Goal: Information Seeking & Learning: Learn about a topic

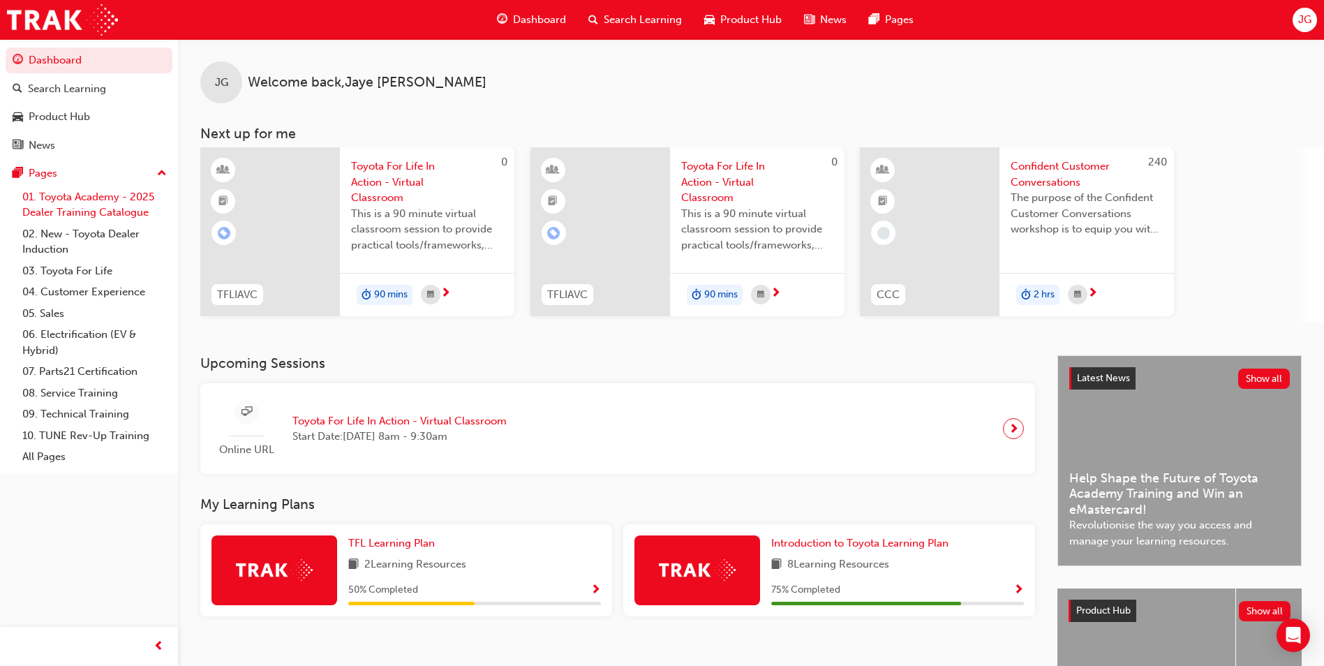
click at [98, 208] on link "01. Toyota Academy - 2025 Dealer Training Catalogue" at bounding box center [95, 204] width 156 height 37
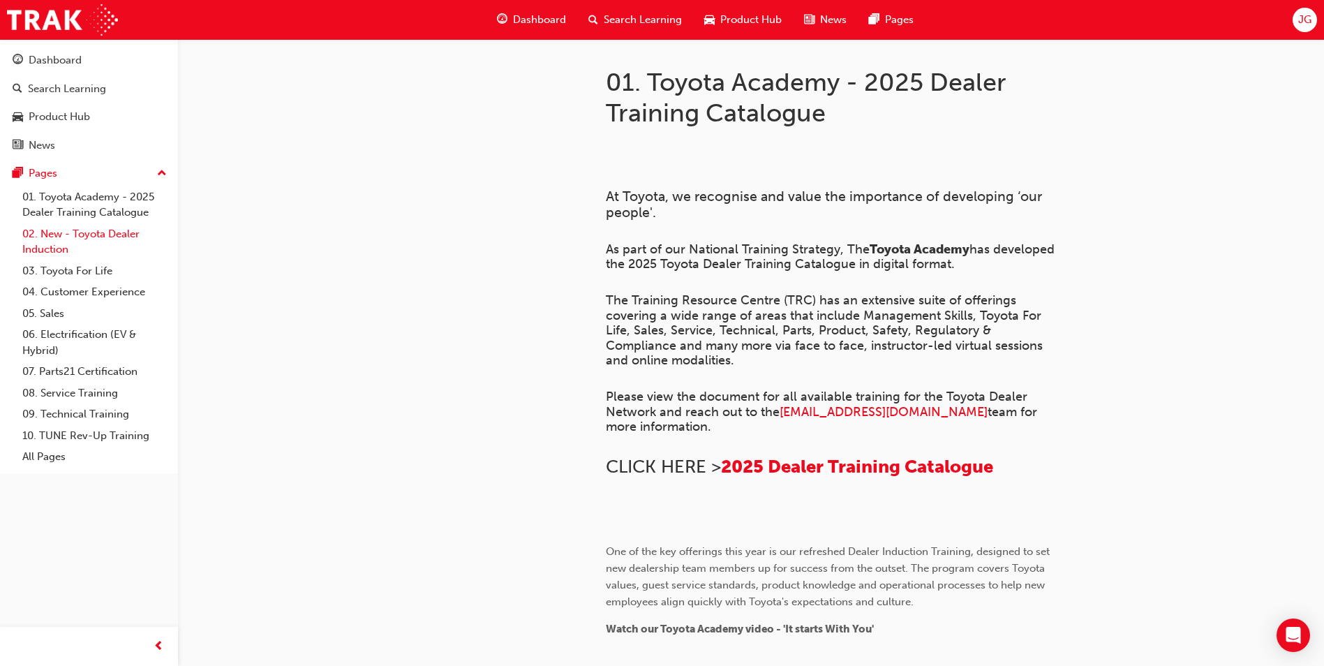
click at [84, 254] on link "02. New - Toyota Dealer Induction" at bounding box center [95, 241] width 156 height 37
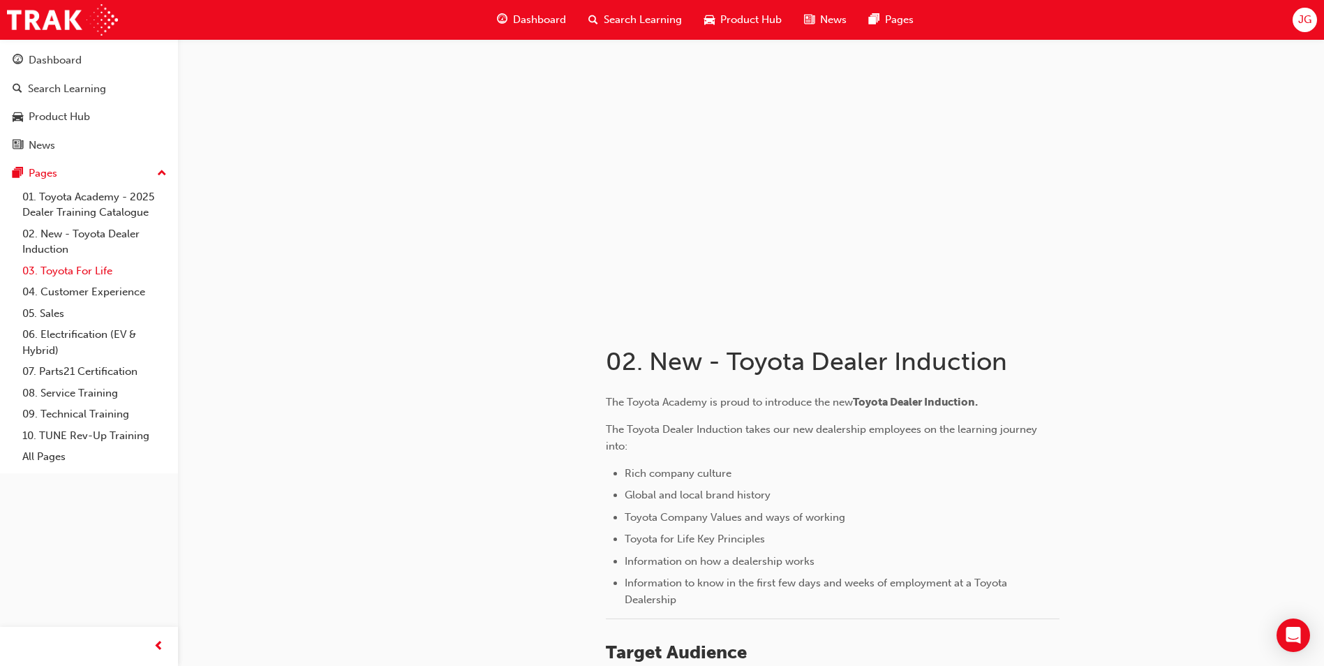
click at [49, 269] on link "03. Toyota For Life" at bounding box center [95, 271] width 156 height 22
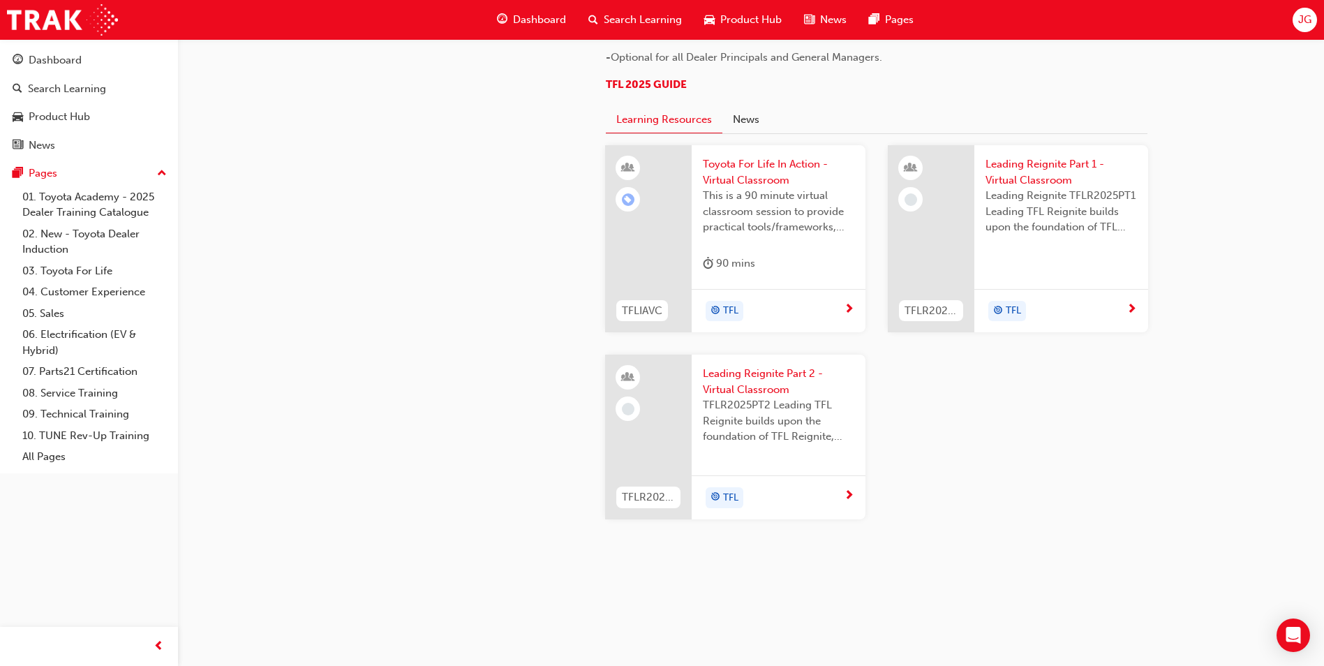
scroll to position [1454, 0]
click at [47, 316] on link "05. Sales" at bounding box center [95, 314] width 156 height 22
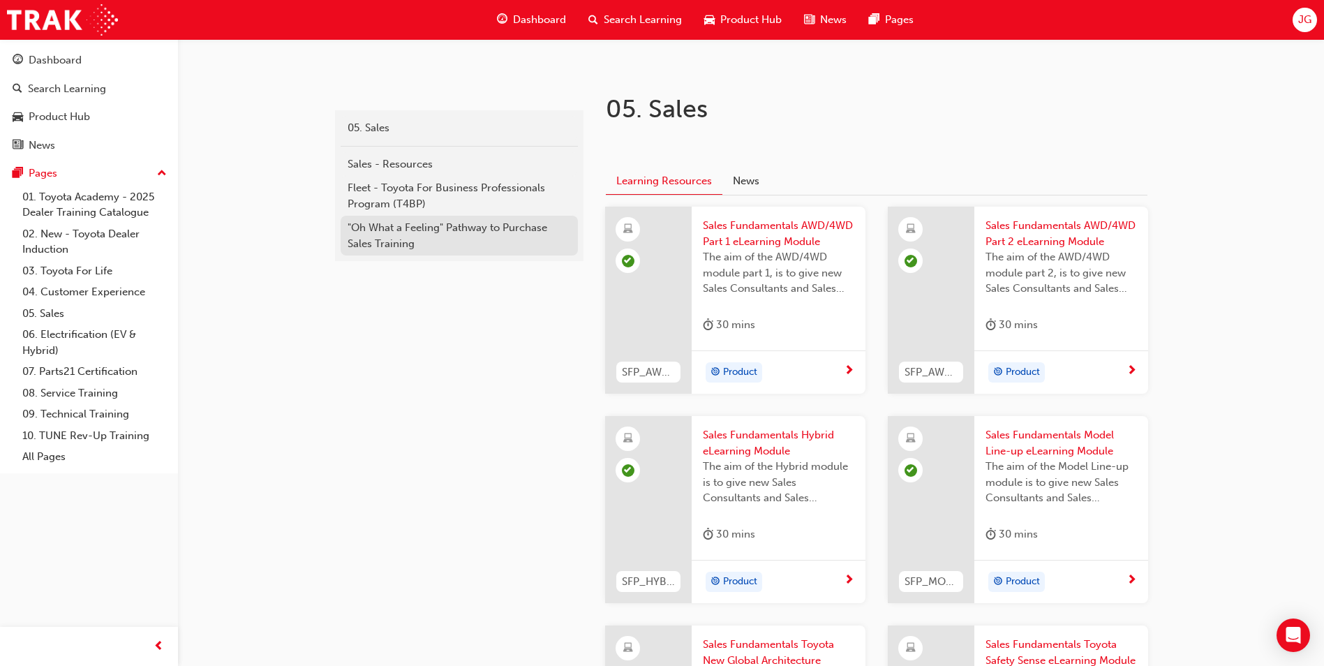
scroll to position [562, 0]
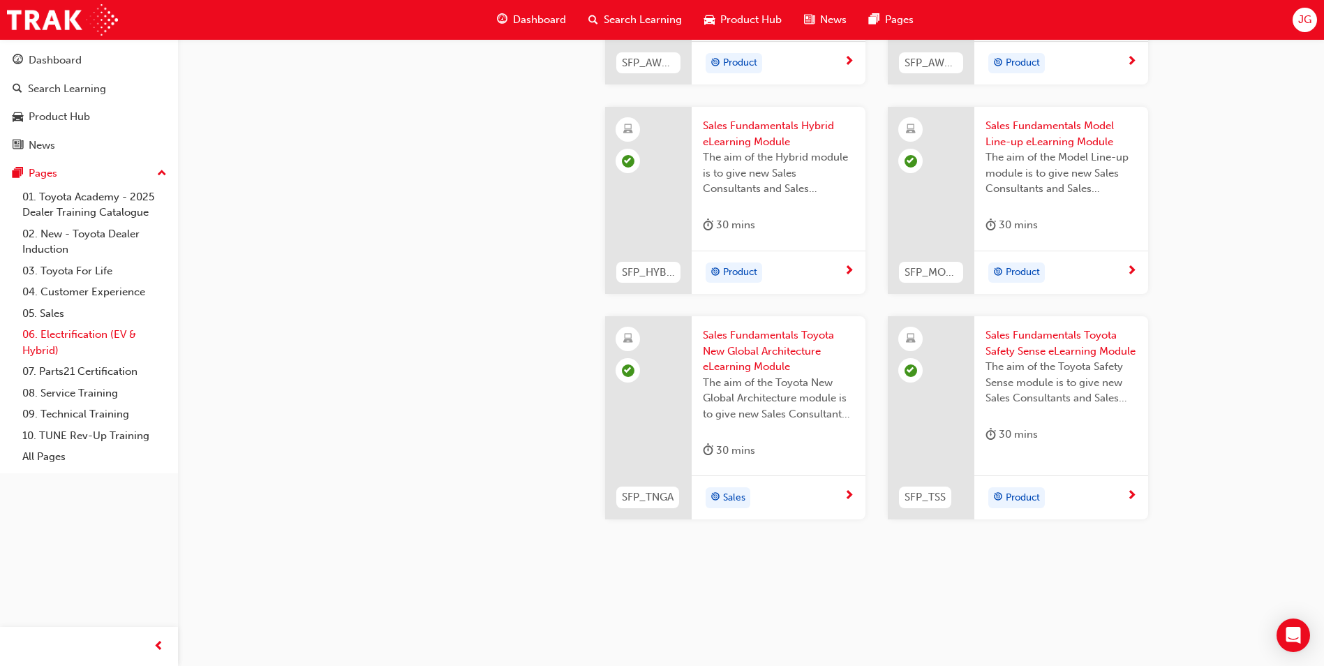
click at [55, 342] on link "06. Electrification (EV & Hybrid)" at bounding box center [95, 342] width 156 height 37
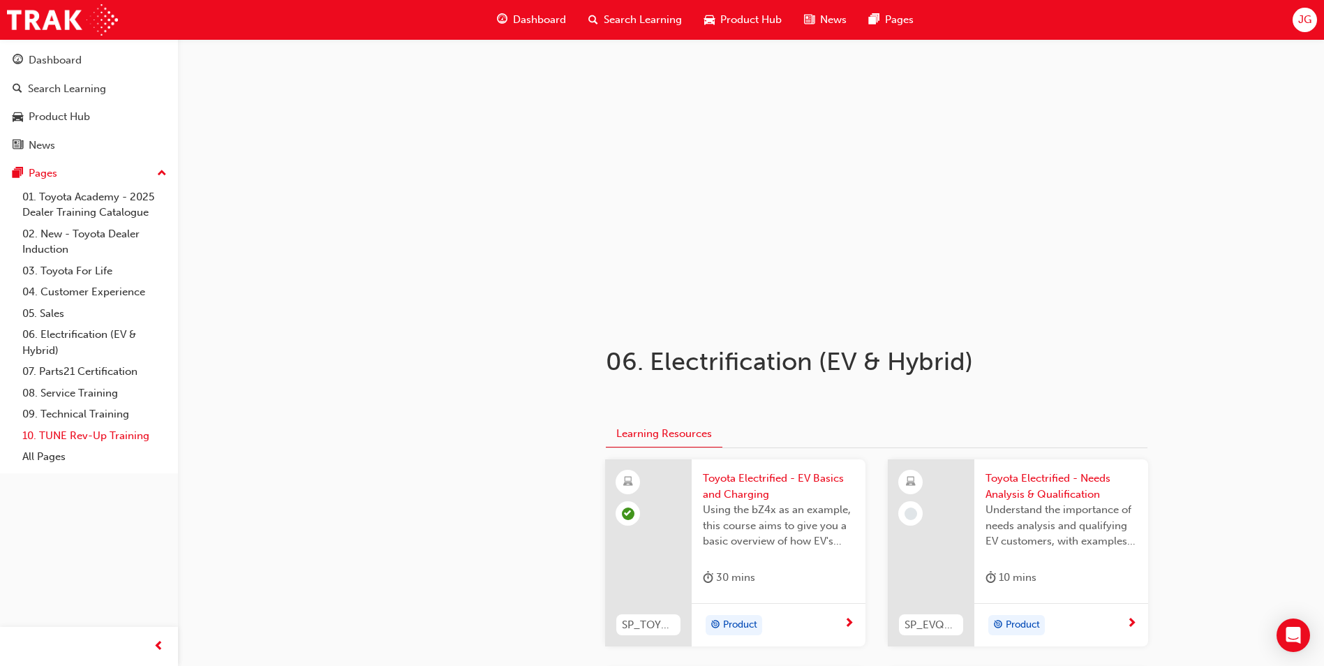
click at [94, 433] on link "10. TUNE Rev-Up Training" at bounding box center [95, 436] width 156 height 22
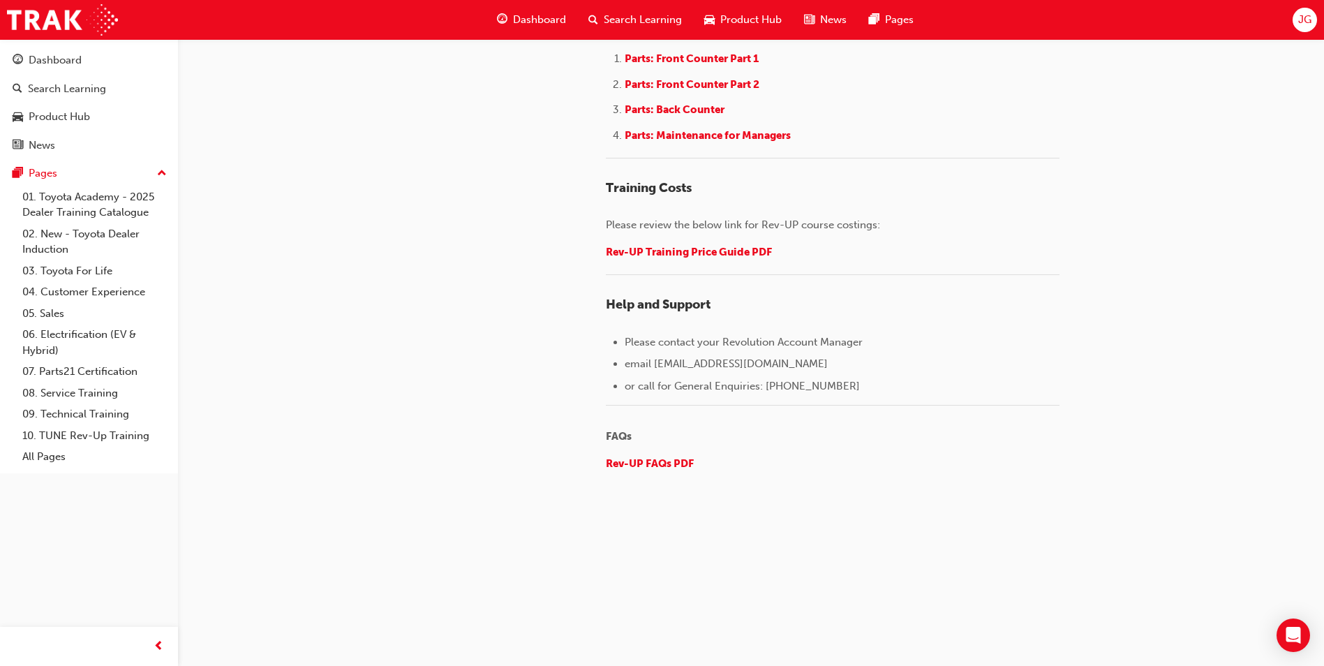
scroll to position [2124, 0]
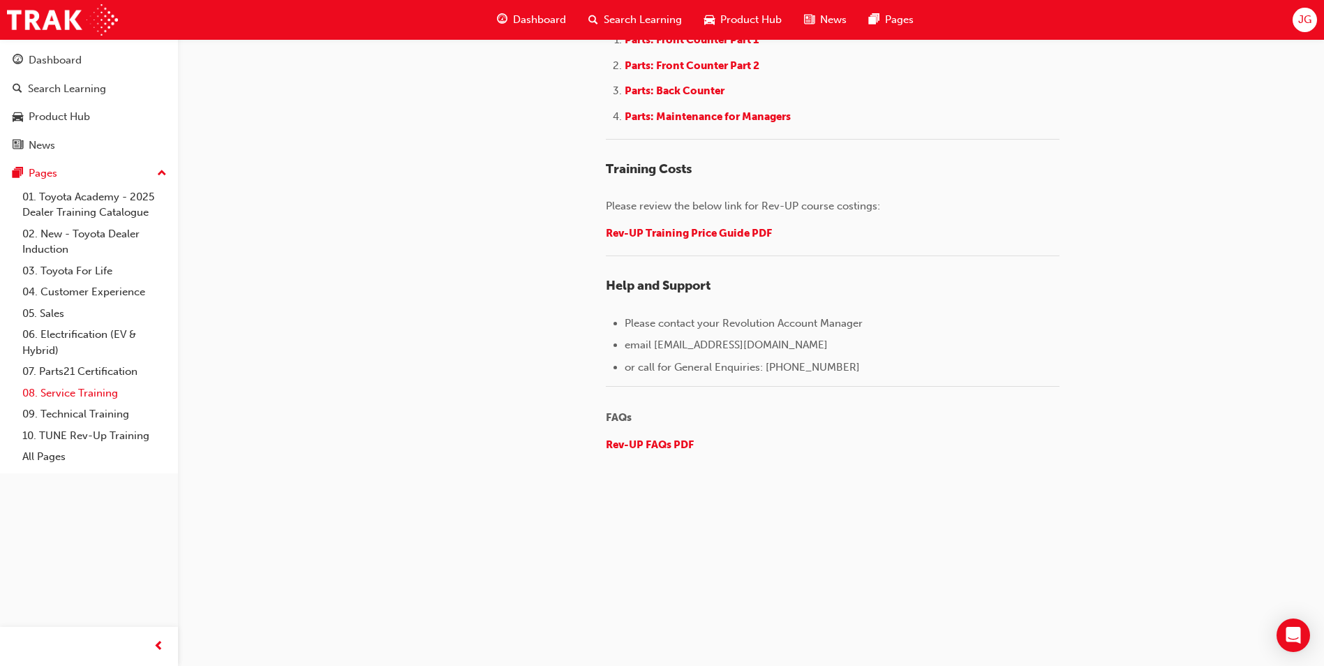
click at [76, 387] on link "08. Service Training" at bounding box center [95, 394] width 156 height 22
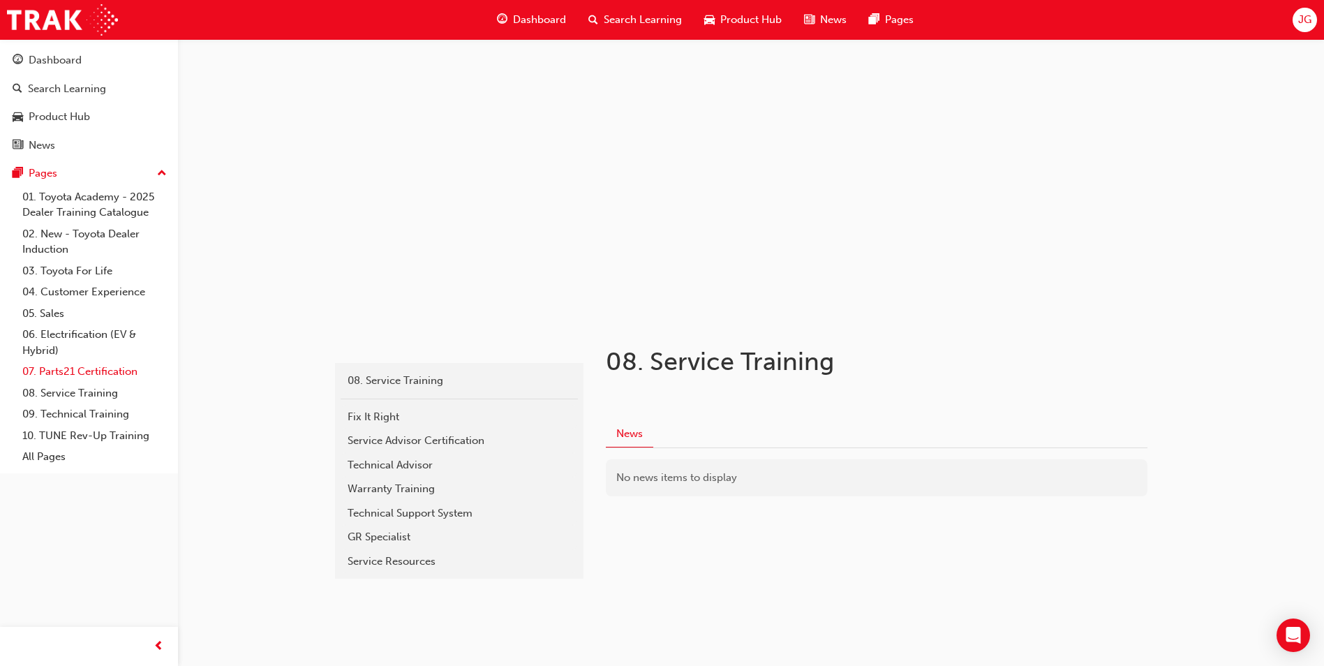
click at [73, 369] on link "07. Parts21 Certification" at bounding box center [95, 372] width 156 height 22
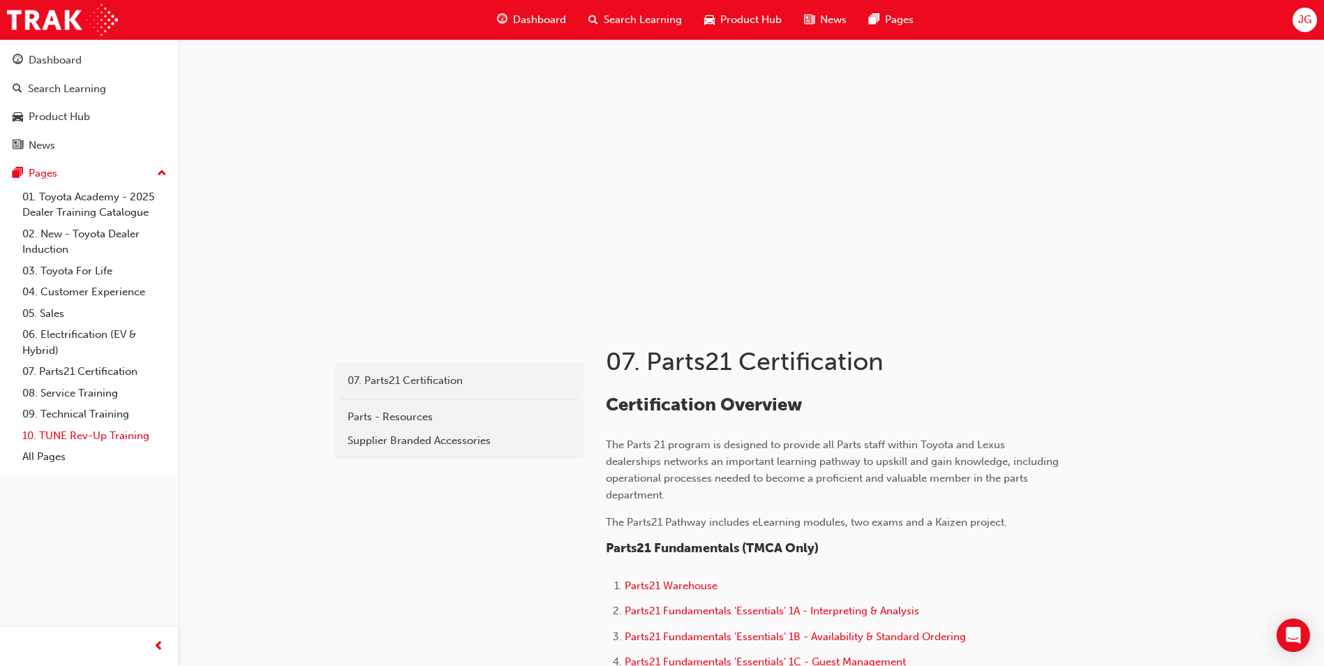
click at [39, 441] on link "10. TUNE Rev-Up Training" at bounding box center [95, 436] width 156 height 22
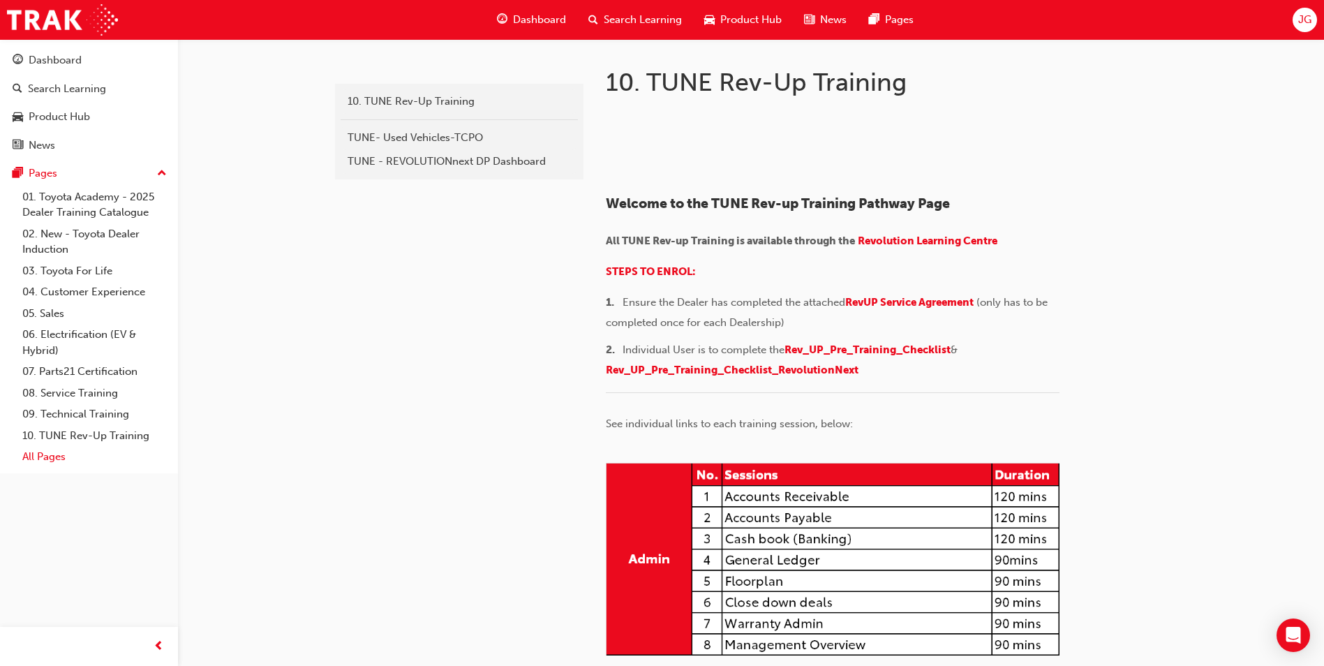
click at [47, 460] on link "All Pages" at bounding box center [95, 457] width 156 height 22
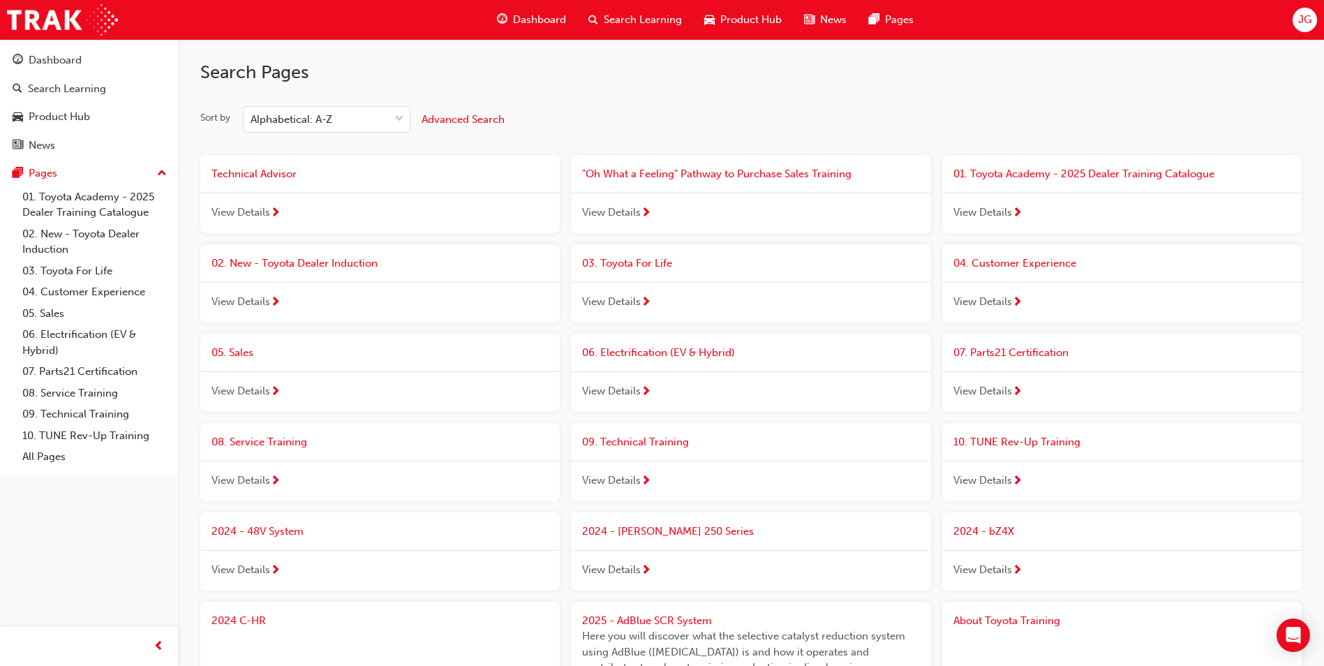
click at [773, 18] on span "Product Hub" at bounding box center [750, 20] width 61 height 16
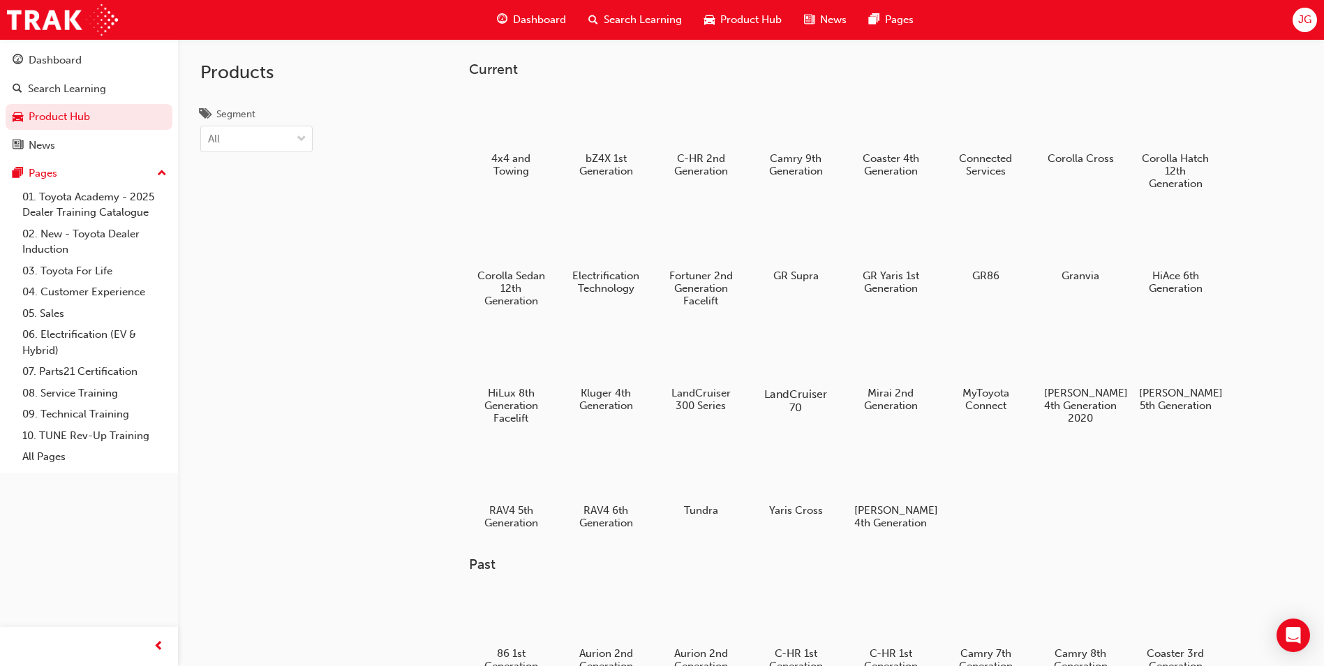
click at [801, 361] on div at bounding box center [795, 354] width 77 height 56
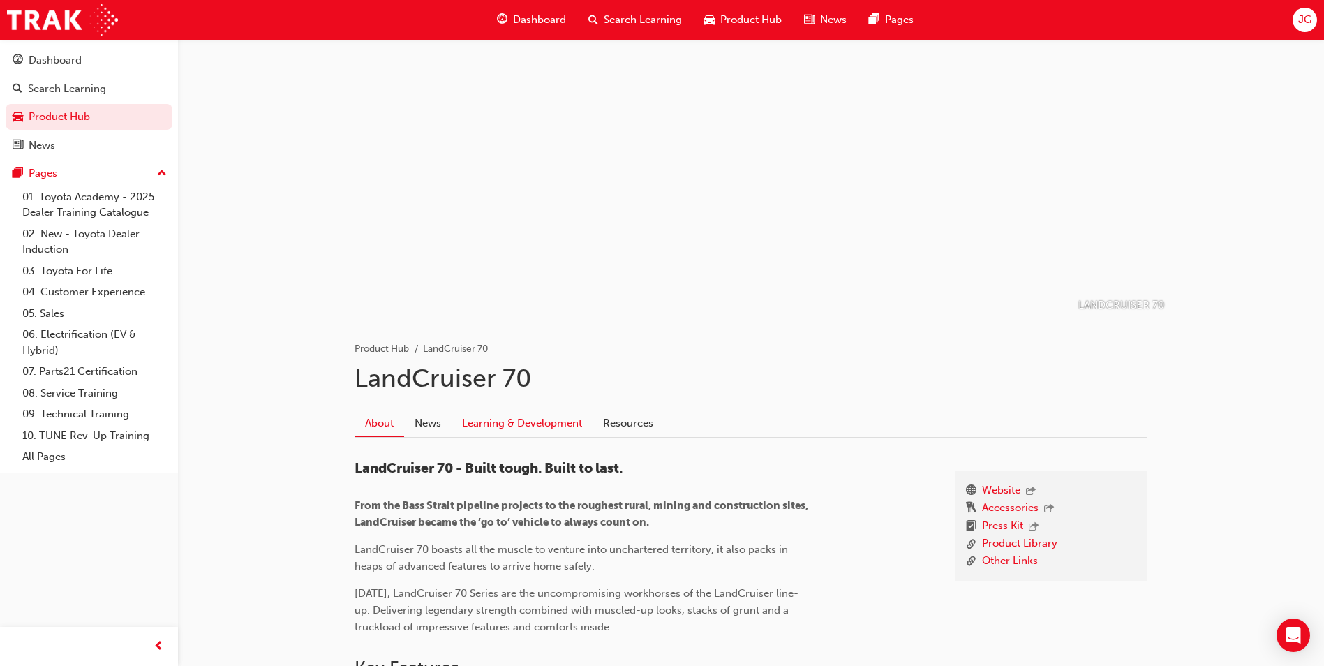
click at [524, 424] on link "Learning & Development" at bounding box center [522, 423] width 141 height 27
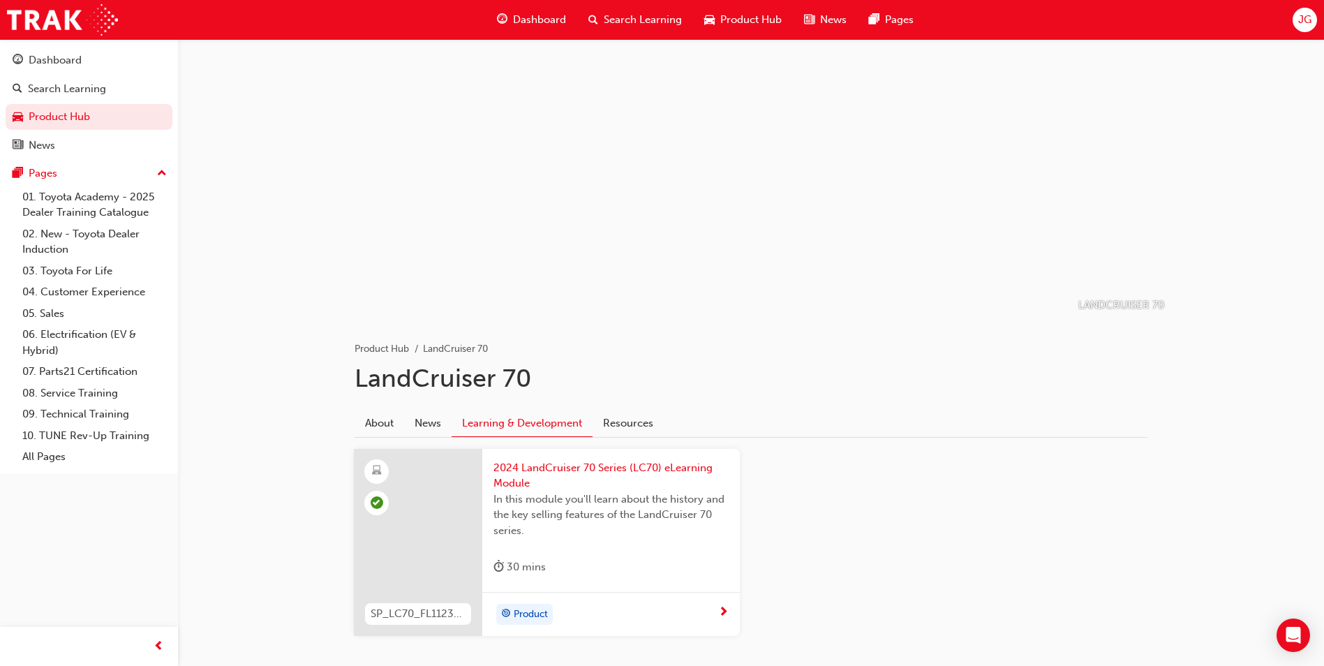
click at [735, 20] on span "Product Hub" at bounding box center [750, 20] width 61 height 16
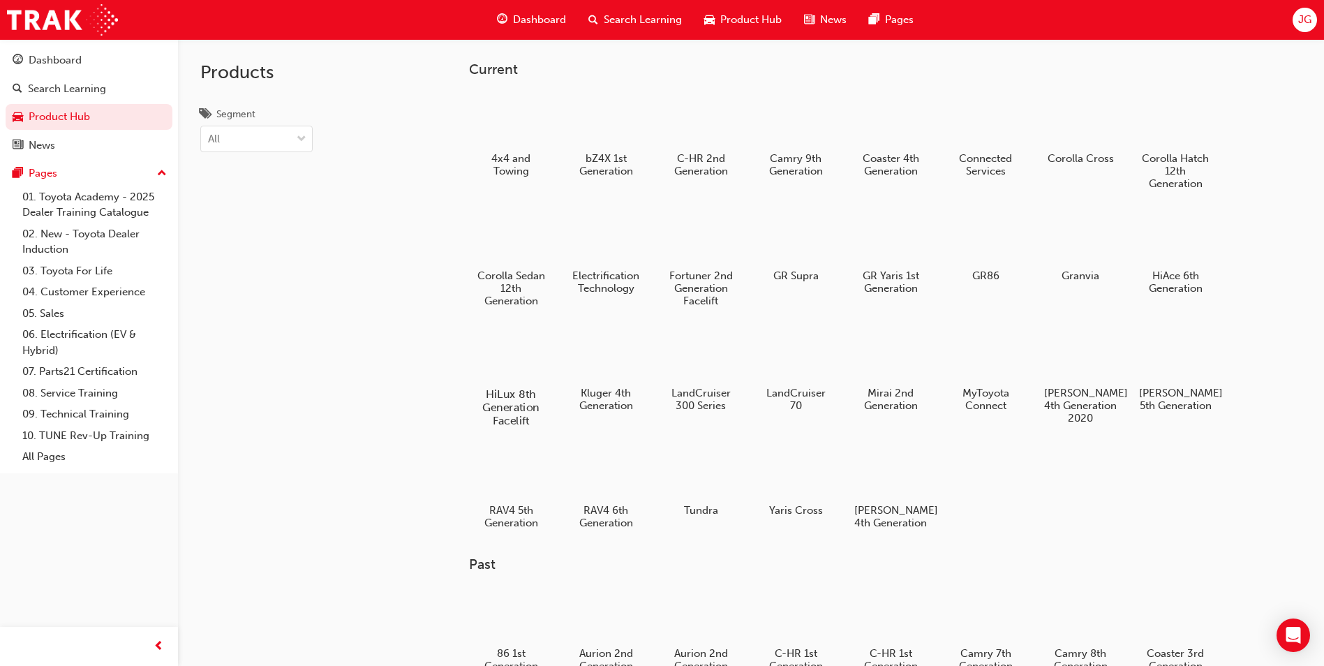
click at [539, 385] on div "HiLux 8th Generation Facelift" at bounding box center [511, 376] width 89 height 112
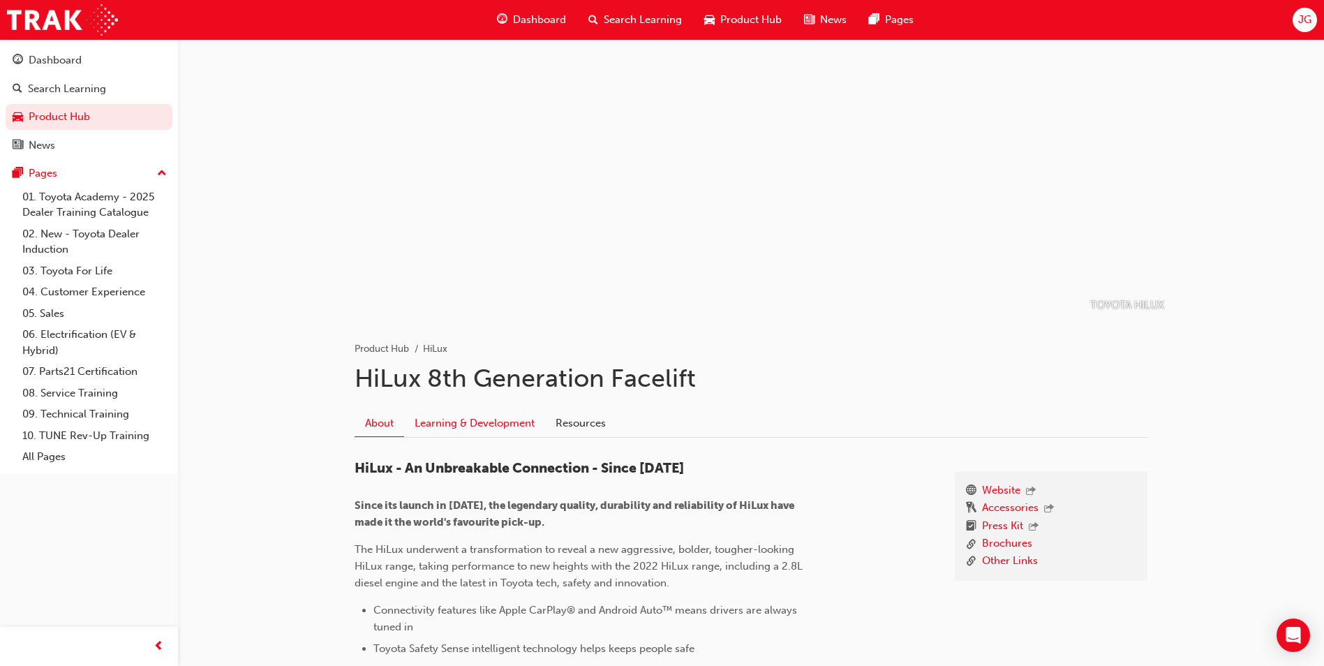
click at [519, 431] on link "Learning & Development" at bounding box center [474, 423] width 141 height 27
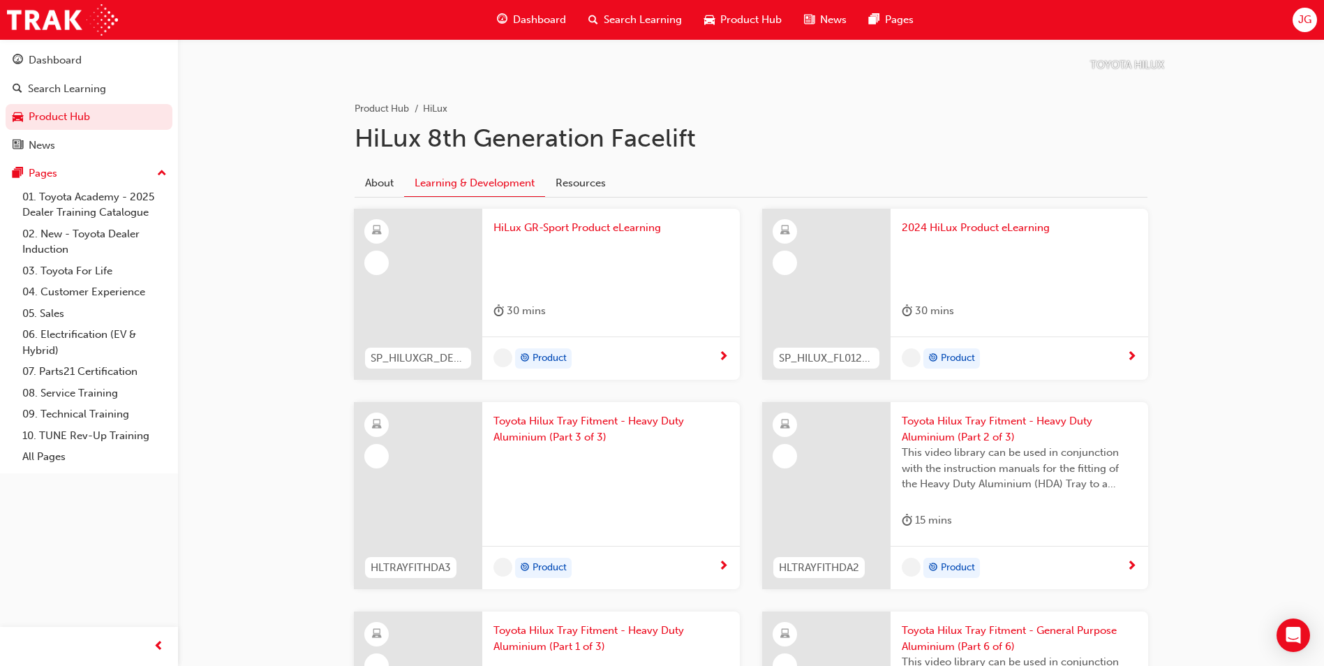
scroll to position [241, 0]
click at [531, 295] on div "HiLux GR-Sport Product eLearning 30 mins" at bounding box center [611, 272] width 258 height 128
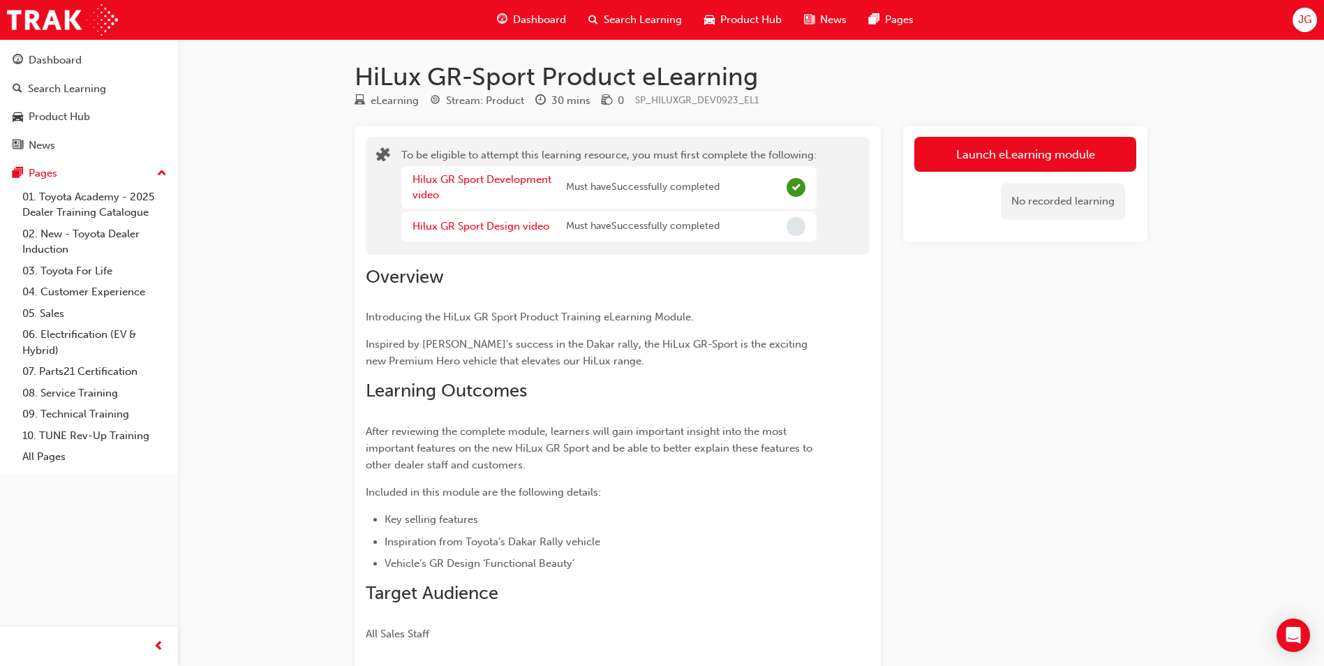
click at [594, 221] on span "Must have Successfully completed" at bounding box center [643, 227] width 154 height 16
click at [500, 228] on link "Hilux GR Sport Design video" at bounding box center [481, 226] width 137 height 13
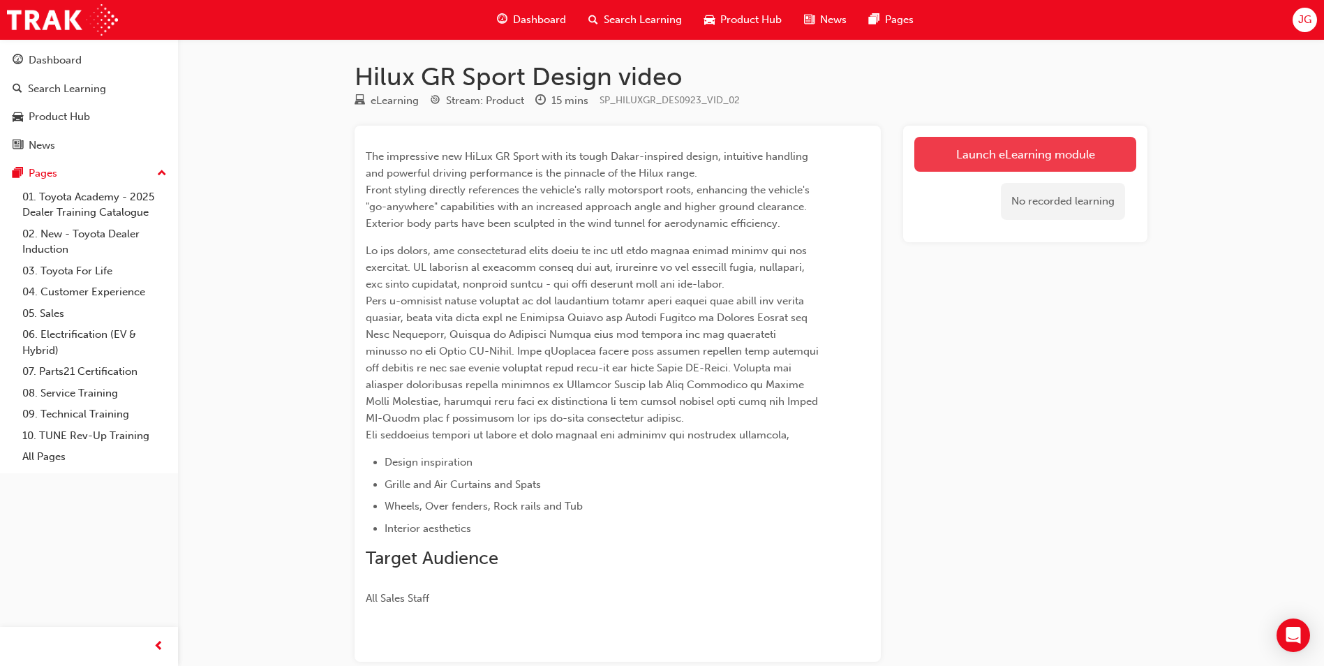
click at [1026, 163] on link "Launch eLearning module" at bounding box center [1026, 154] width 222 height 35
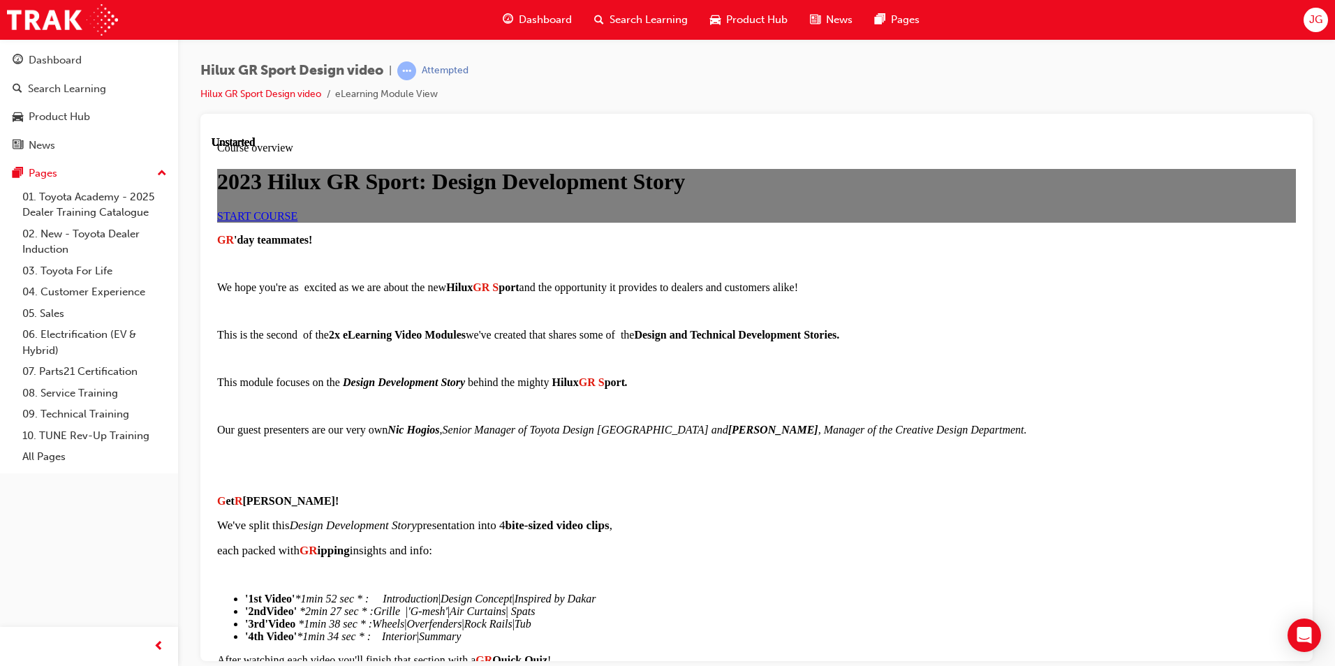
click at [297, 221] on span "START COURSE" at bounding box center [257, 215] width 80 height 12
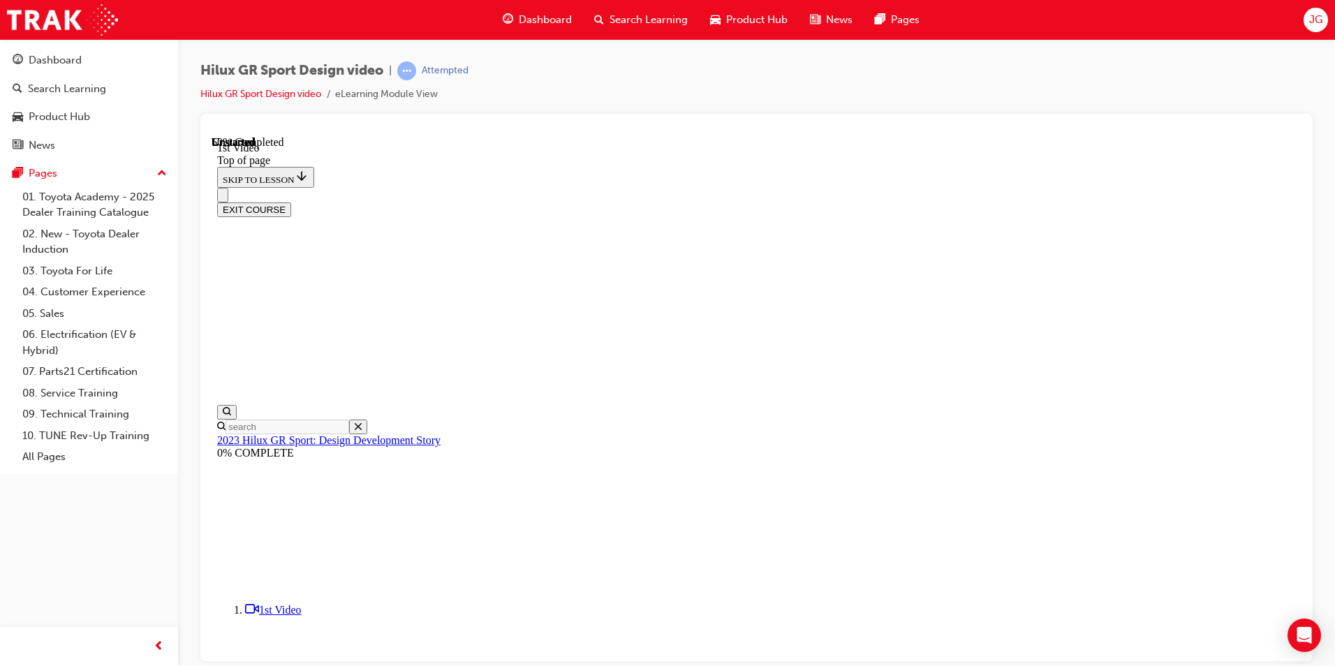
scroll to position [43, 0]
drag, startPoint x: 878, startPoint y: 600, endPoint x: 866, endPoint y: 630, distance: 33.2
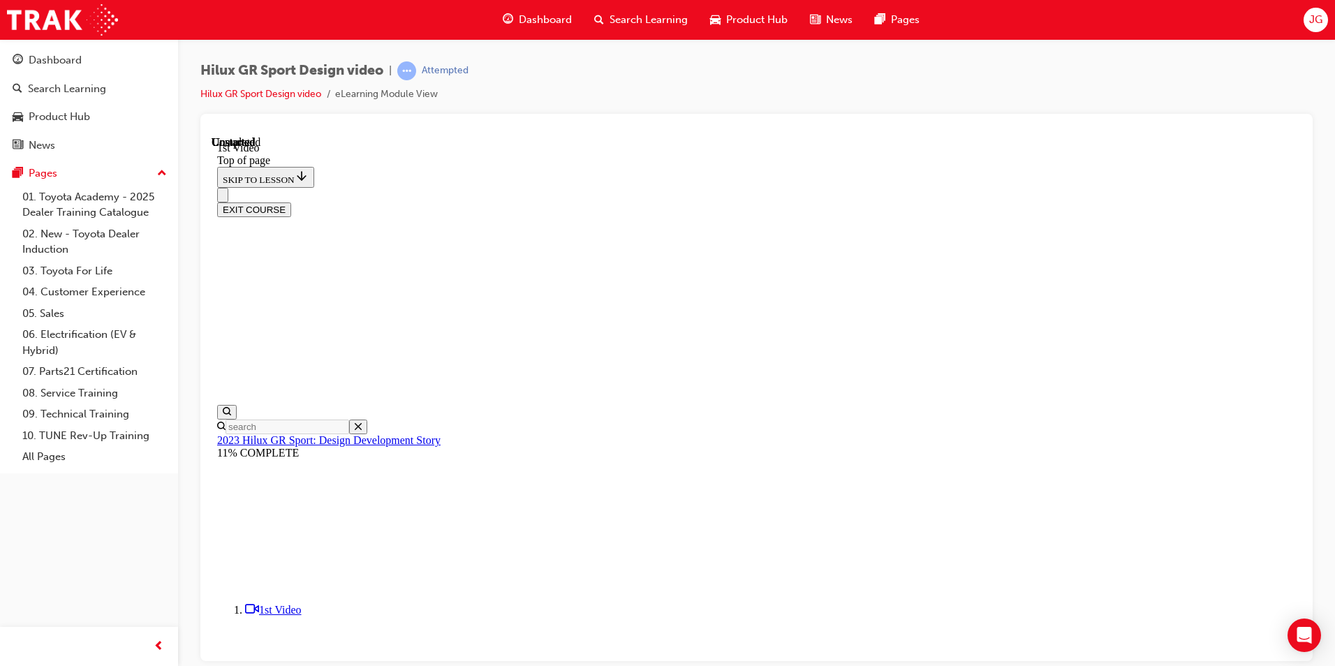
drag, startPoint x: 866, startPoint y: 630, endPoint x: 876, endPoint y: 632, distance: 10.7
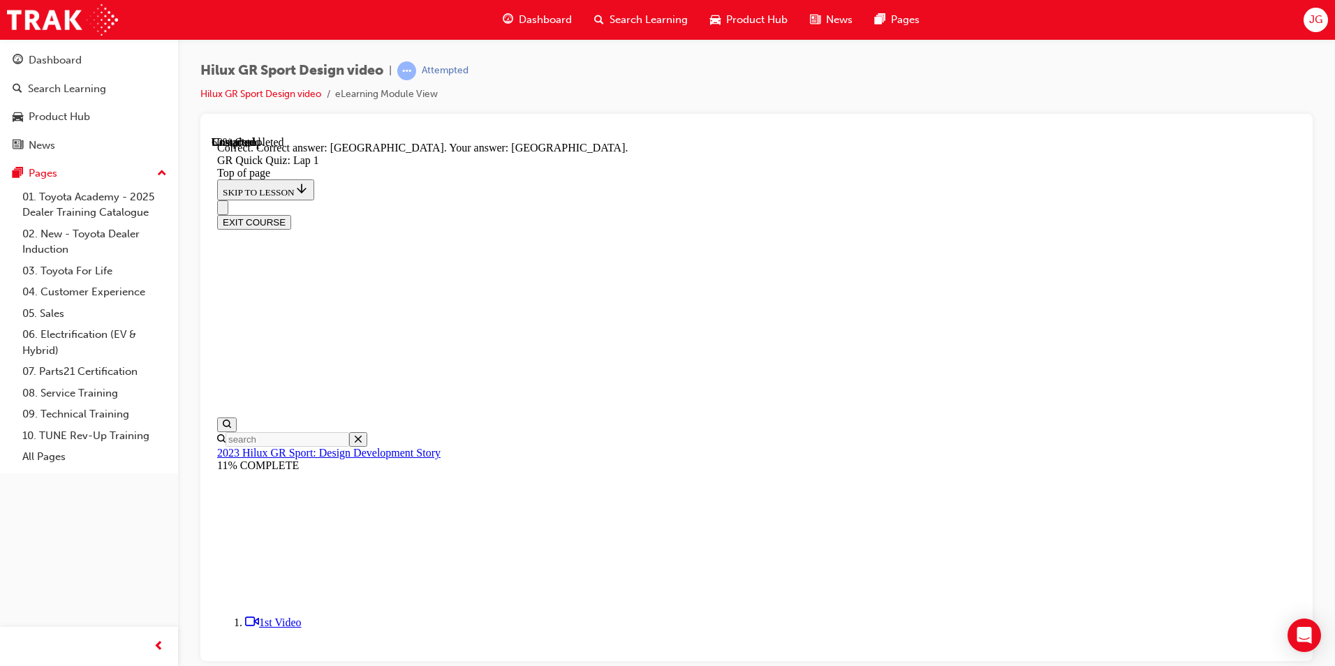
scroll to position [225, 0]
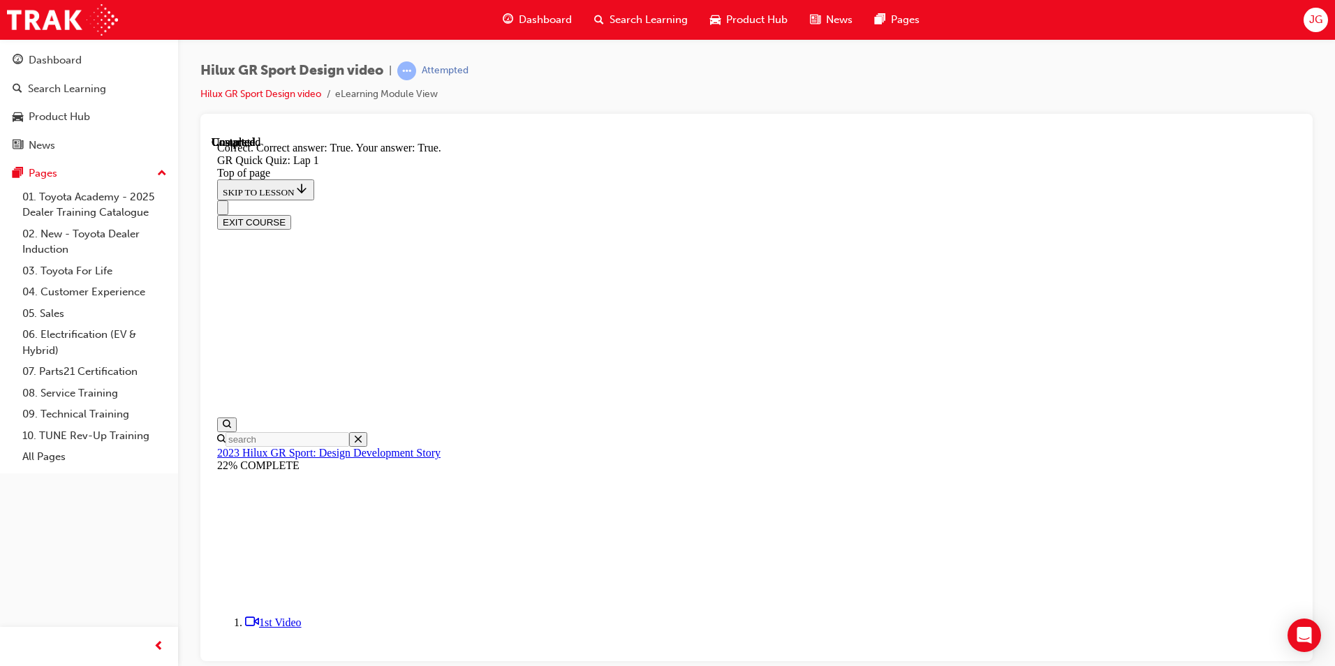
scroll to position [170, 0]
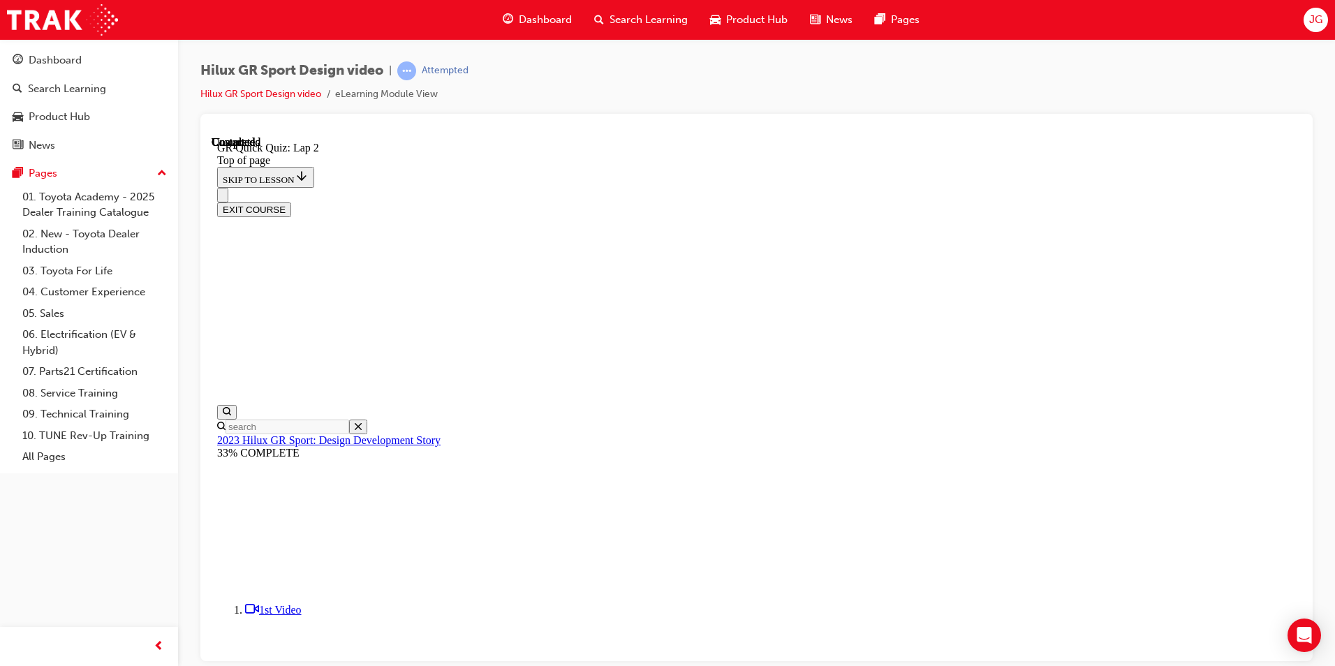
scroll to position [43, 0]
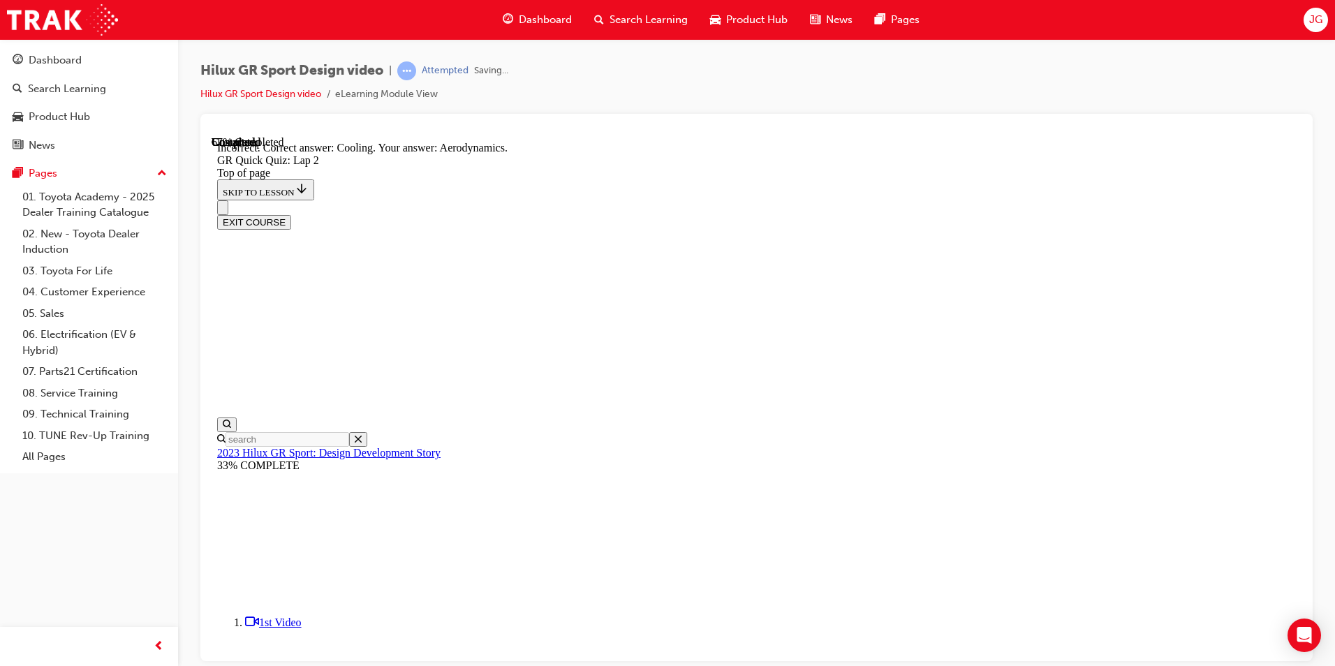
scroll to position [306, 0]
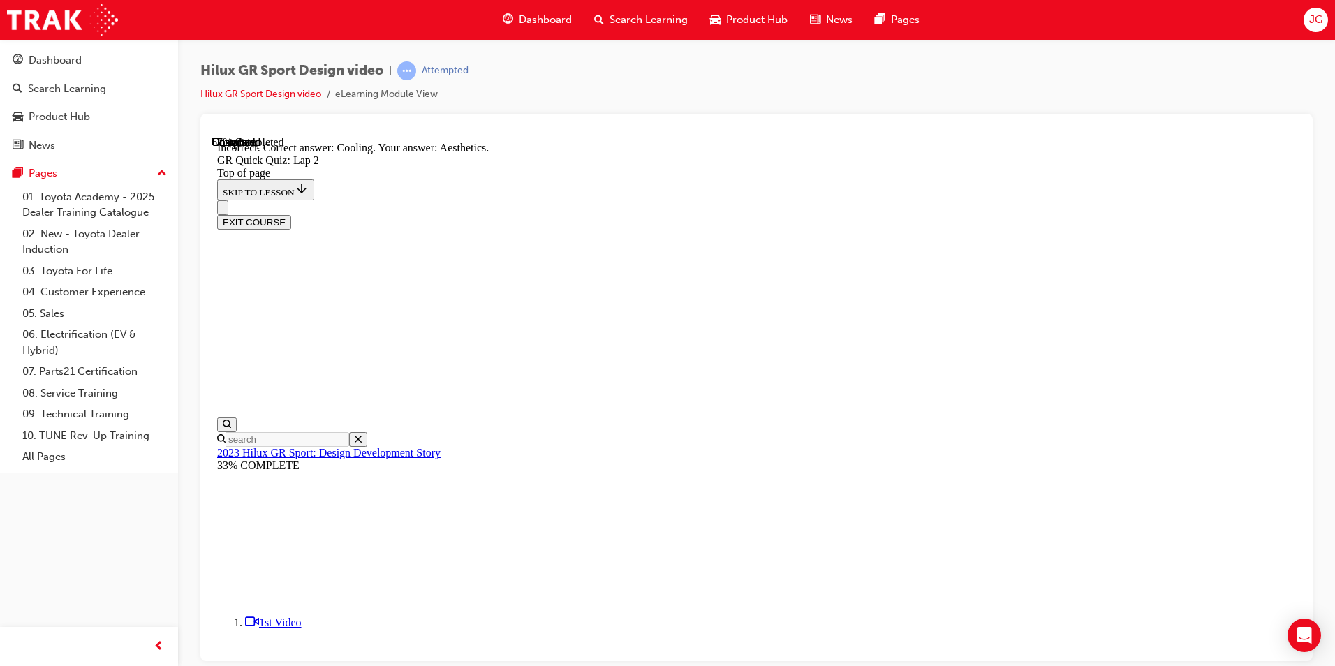
scroll to position [242, 0]
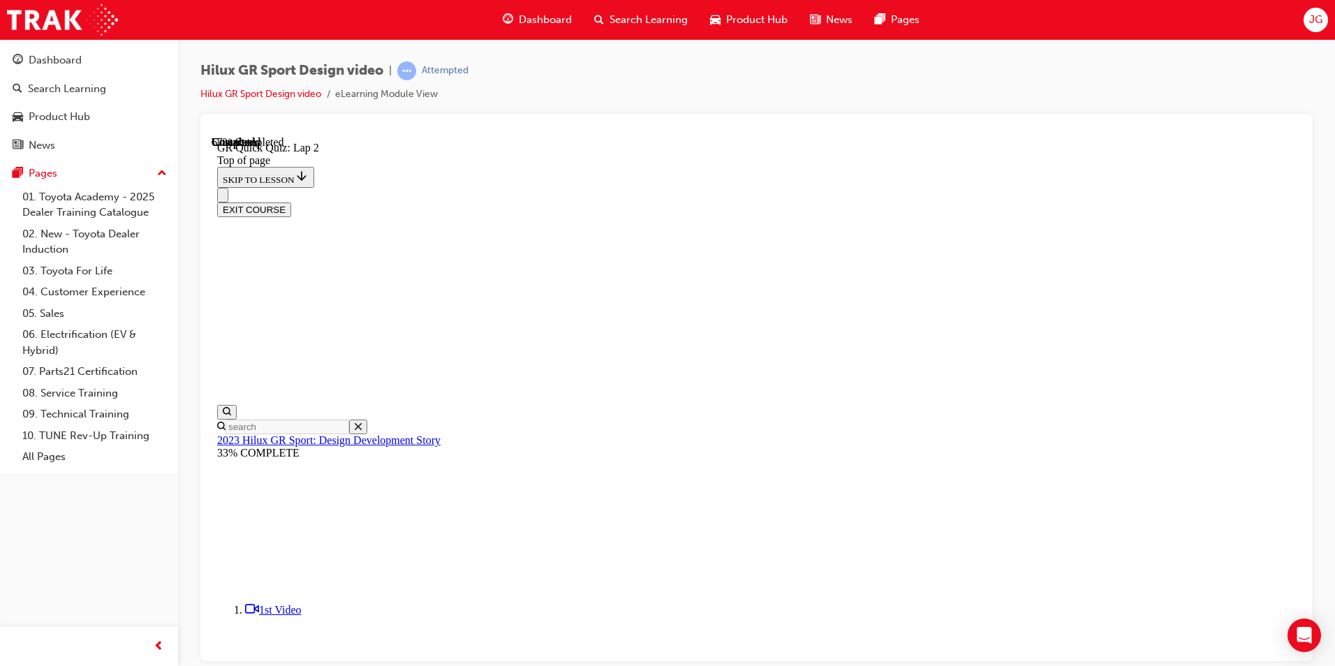
scroll to position [113, 0]
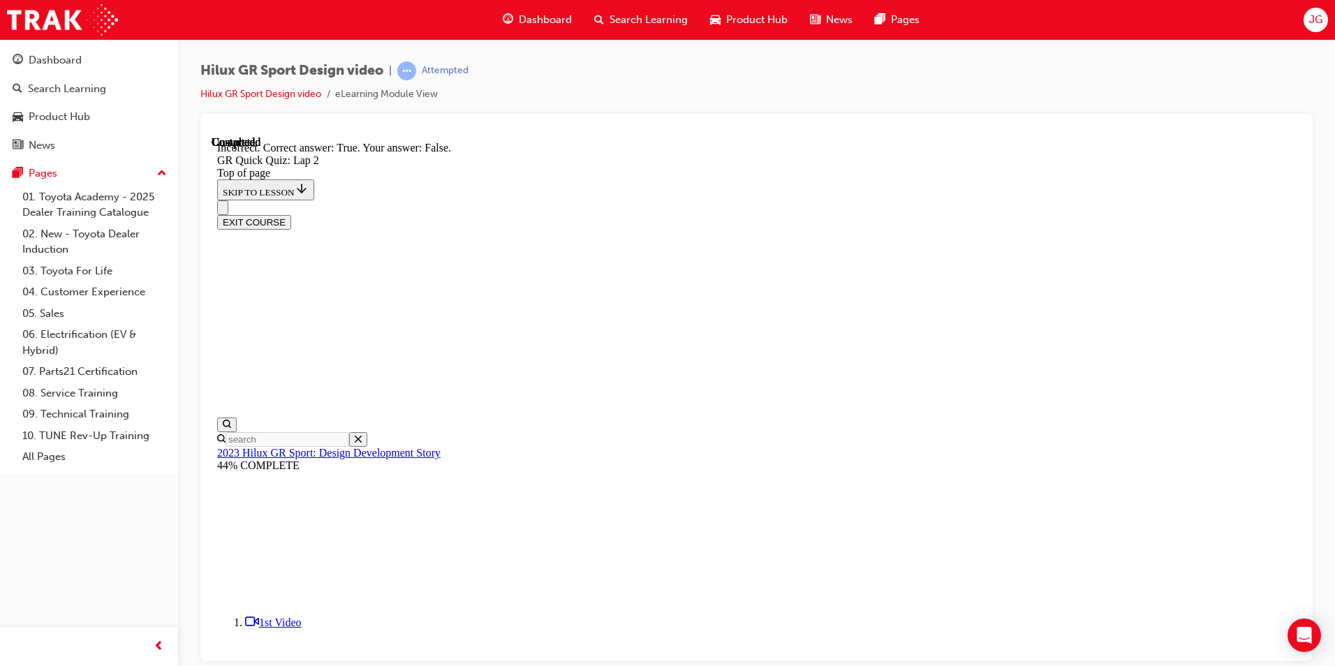
scroll to position [242, 0]
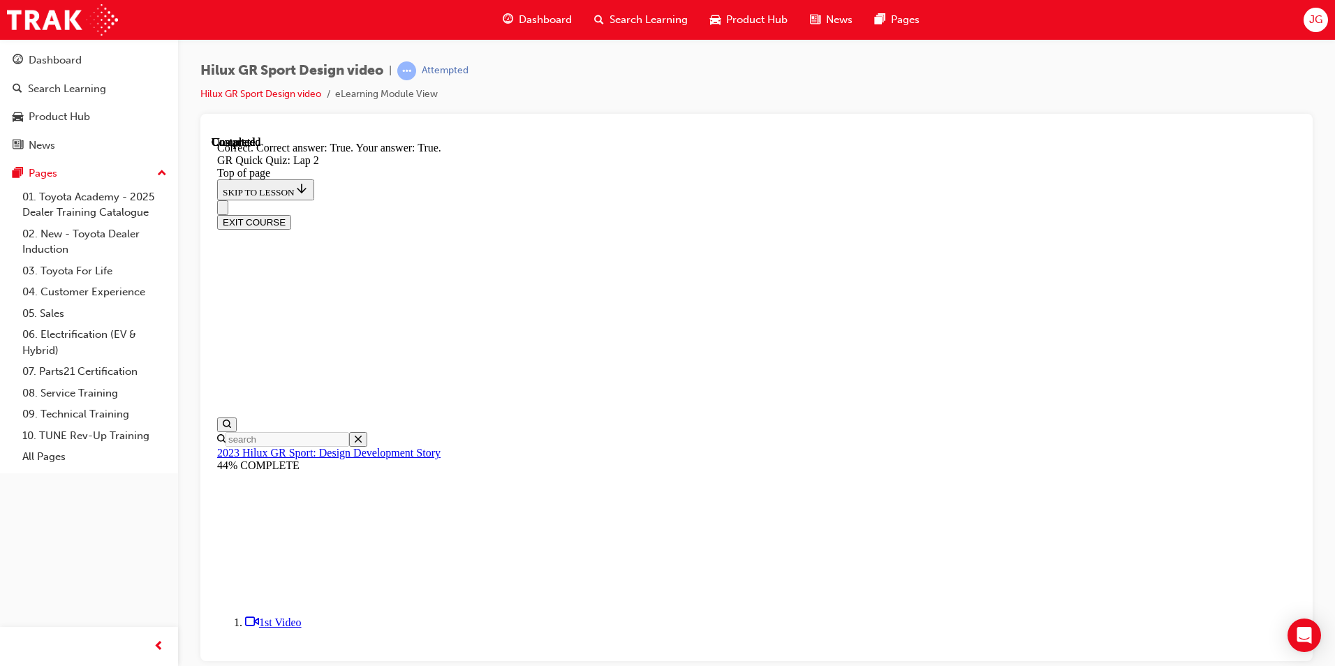
scroll to position [242, 0]
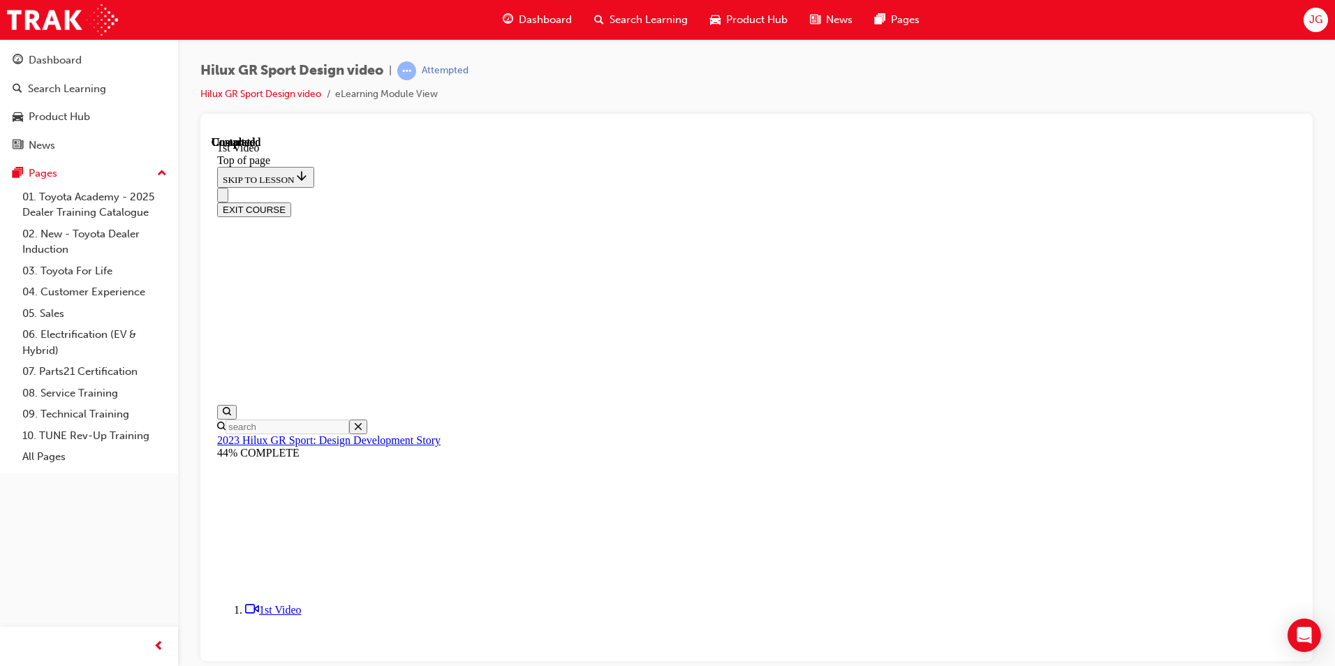
click at [291, 202] on button "EXIT COURSE" at bounding box center [254, 209] width 74 height 15
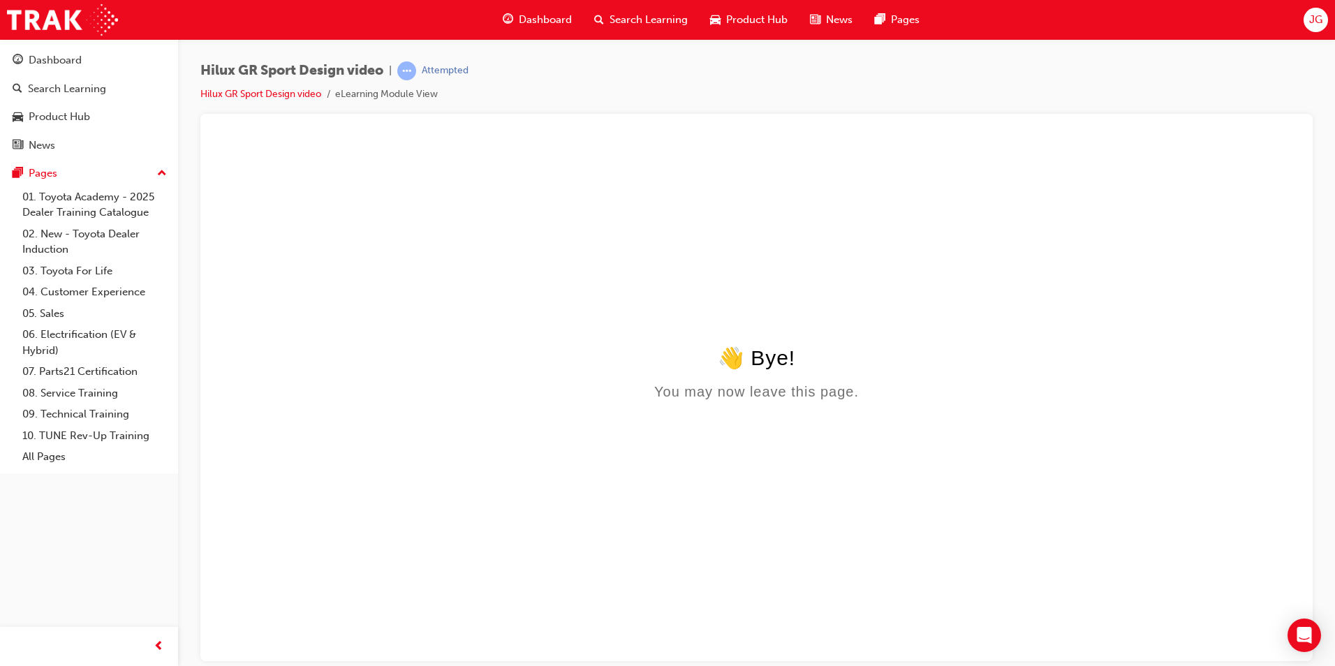
scroll to position [0, 0]
click at [260, 90] on link "Hilux GR Sport Design video" at bounding box center [260, 94] width 121 height 12
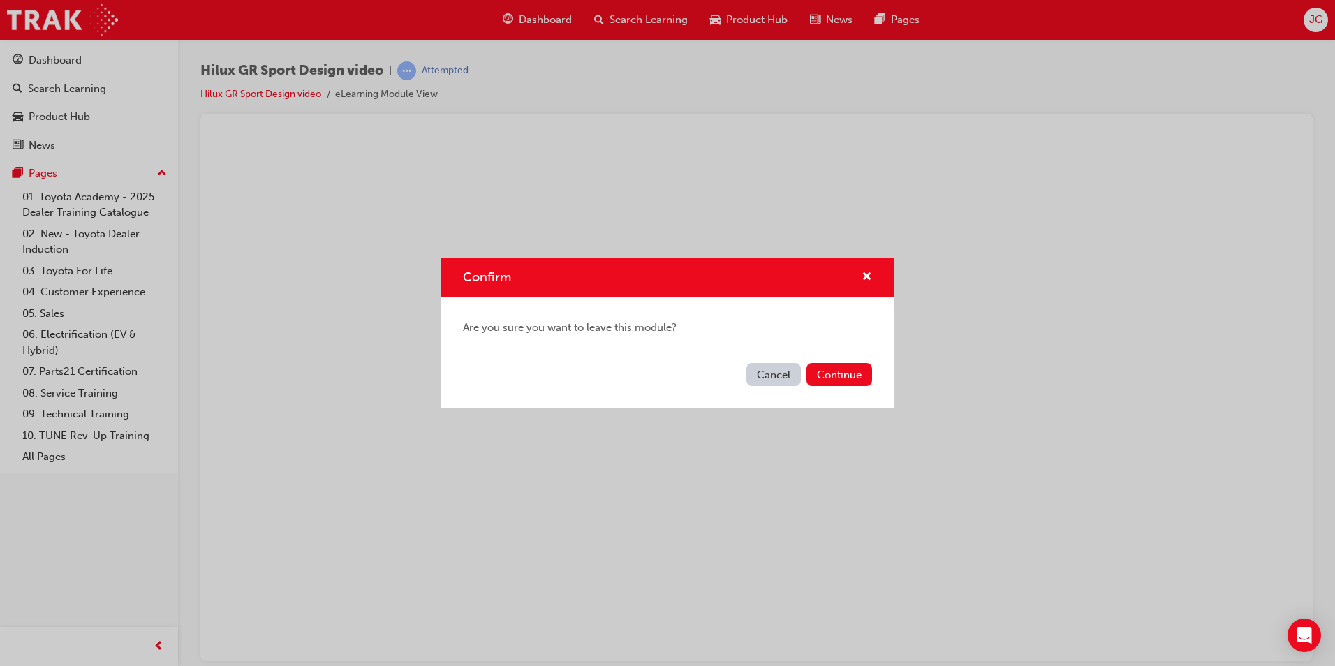
click at [764, 384] on button "Cancel" at bounding box center [773, 374] width 54 height 23
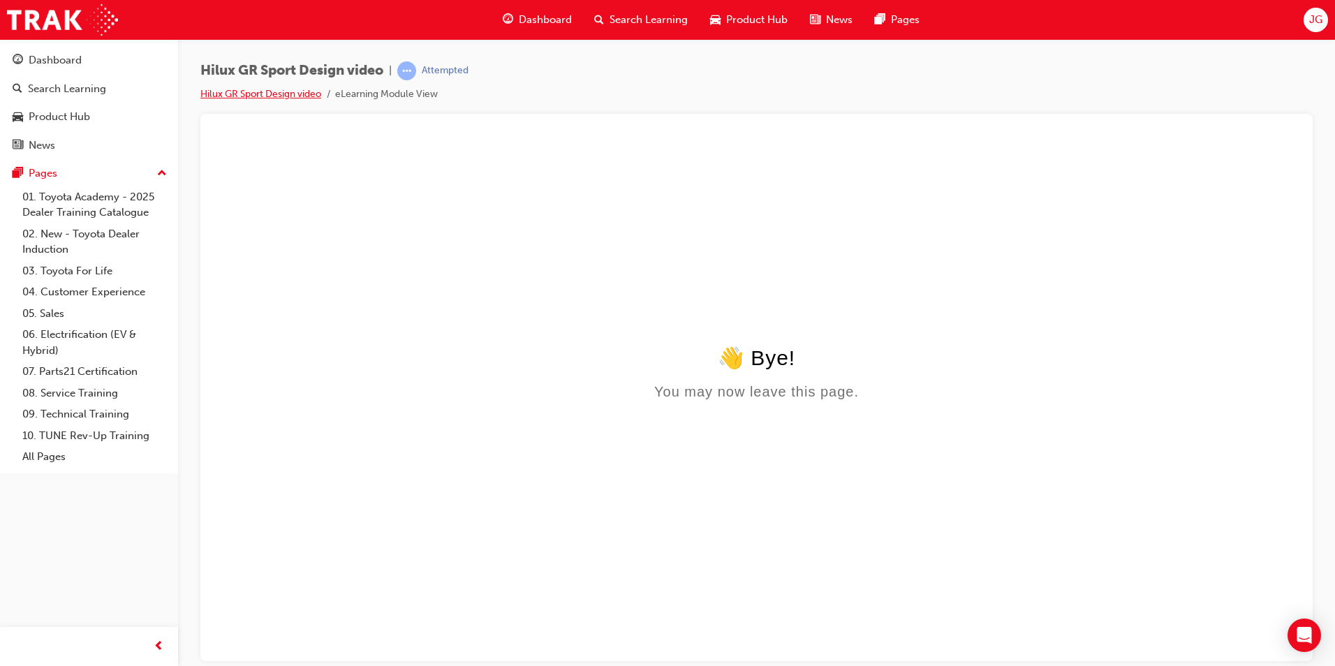
click at [275, 90] on link "Hilux GR Sport Design video" at bounding box center [260, 94] width 121 height 12
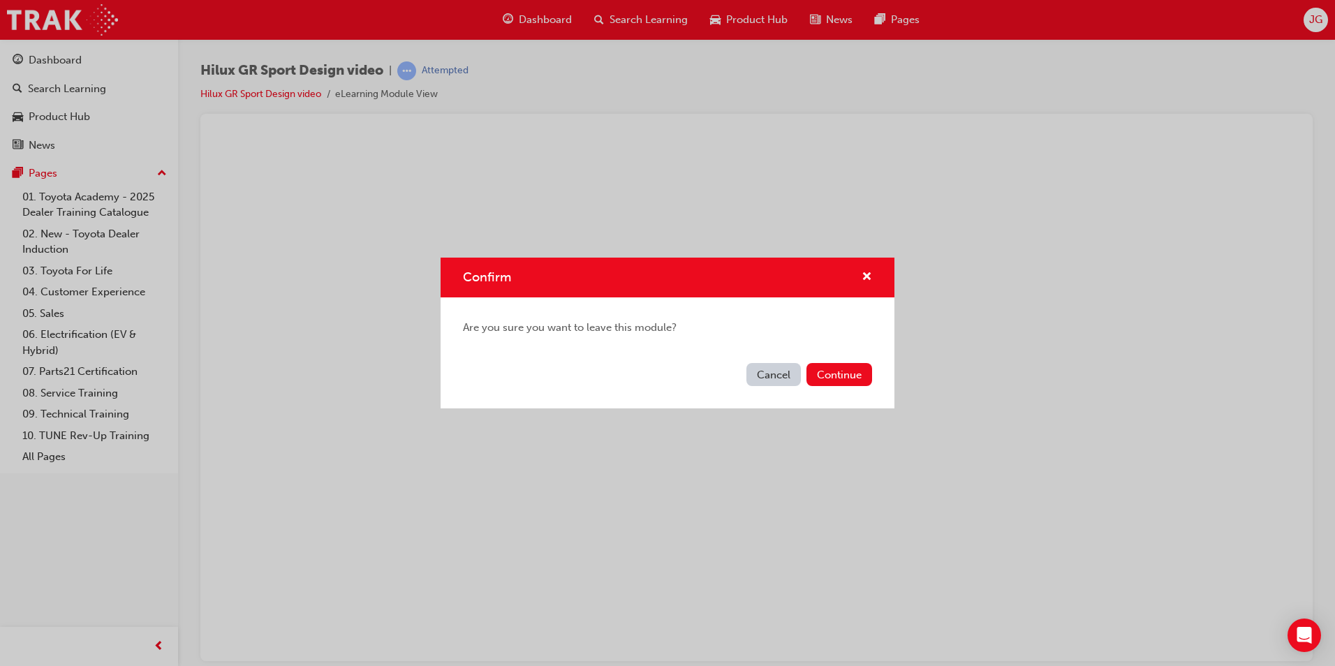
click at [785, 371] on button "Cancel" at bounding box center [773, 374] width 54 height 23
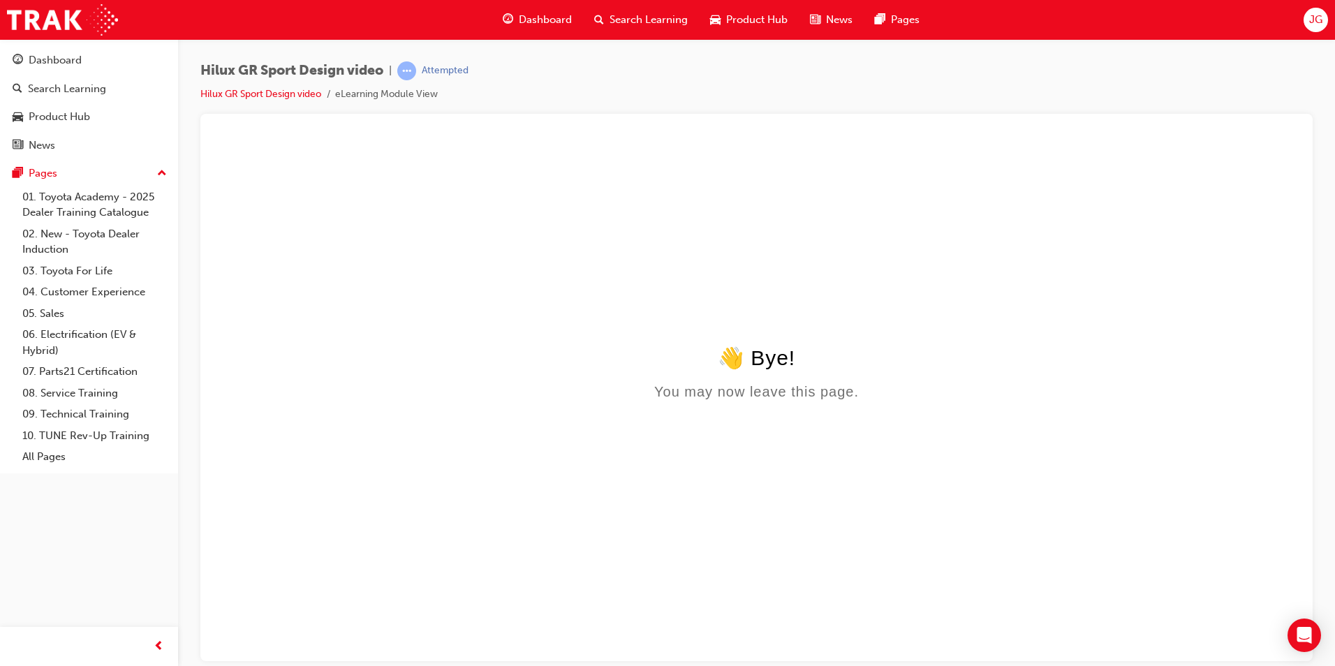
click at [413, 87] on li "eLearning Module View" at bounding box center [386, 95] width 103 height 16
click at [274, 93] on link "Hilux GR Sport Design video" at bounding box center [260, 94] width 121 height 12
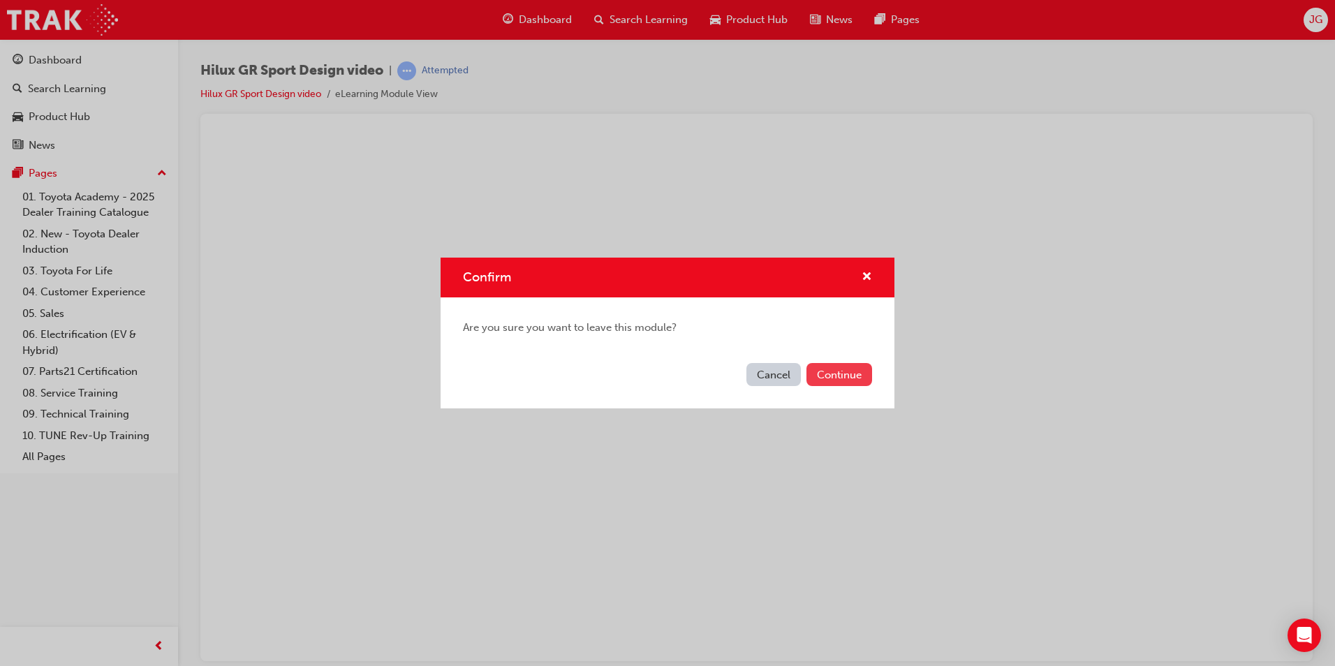
click at [812, 375] on button "Continue" at bounding box center [839, 374] width 66 height 23
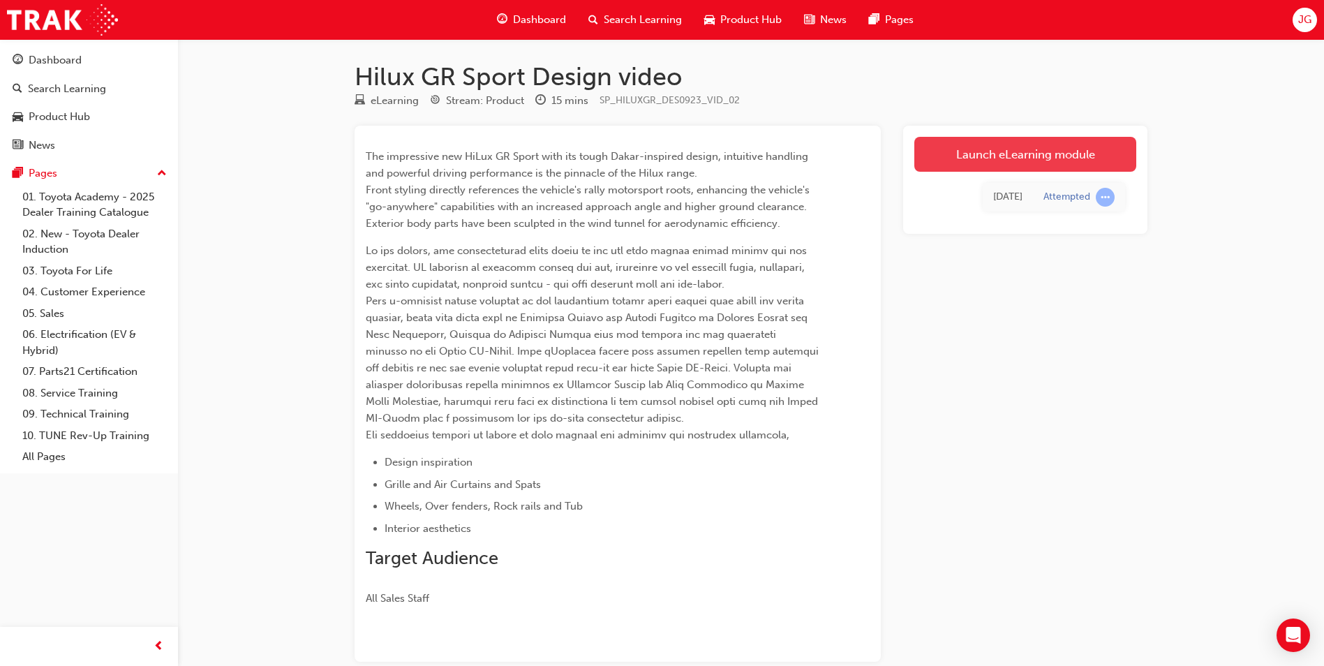
click at [1065, 161] on link "Launch eLearning module" at bounding box center [1026, 154] width 222 height 35
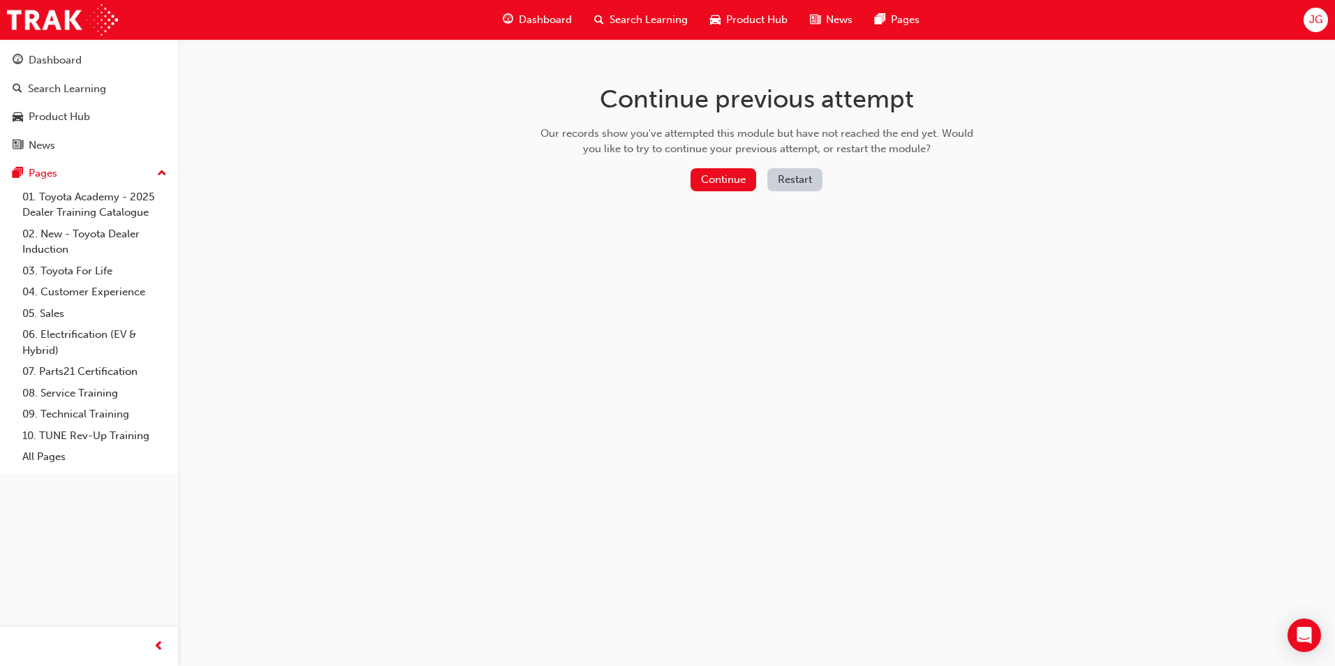
click at [789, 172] on button "Restart" at bounding box center [794, 179] width 55 height 23
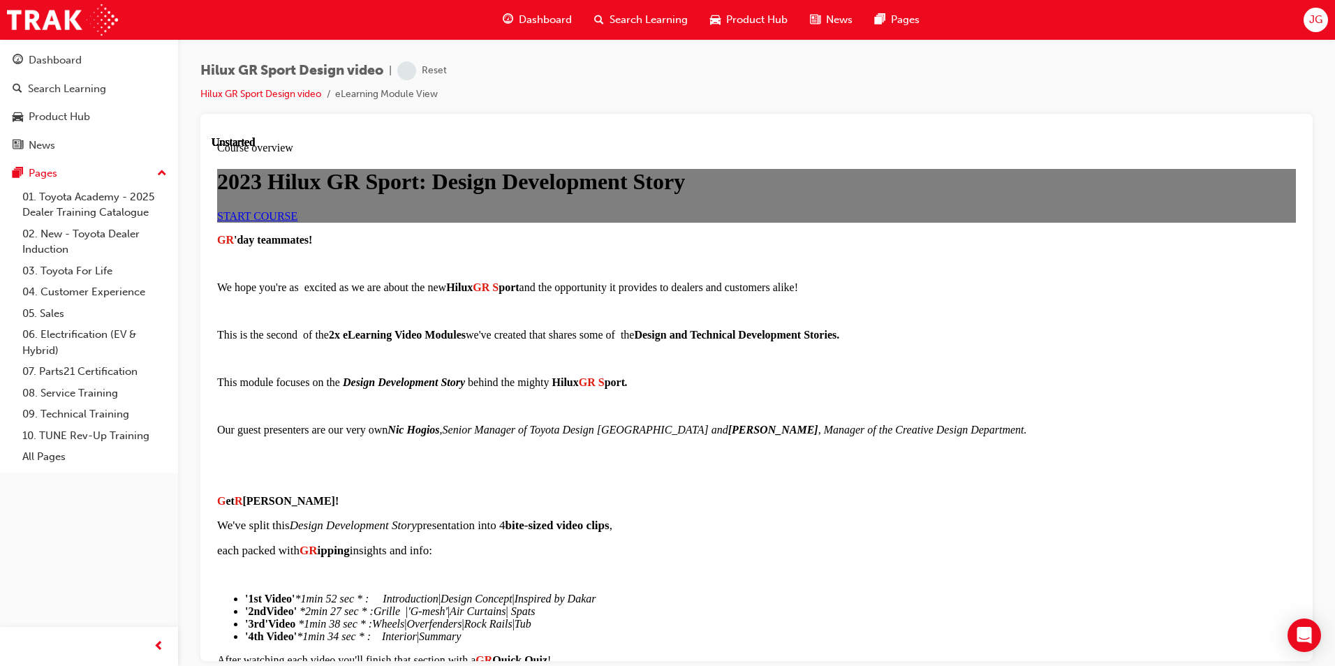
click at [297, 221] on span "START COURSE" at bounding box center [257, 215] width 80 height 12
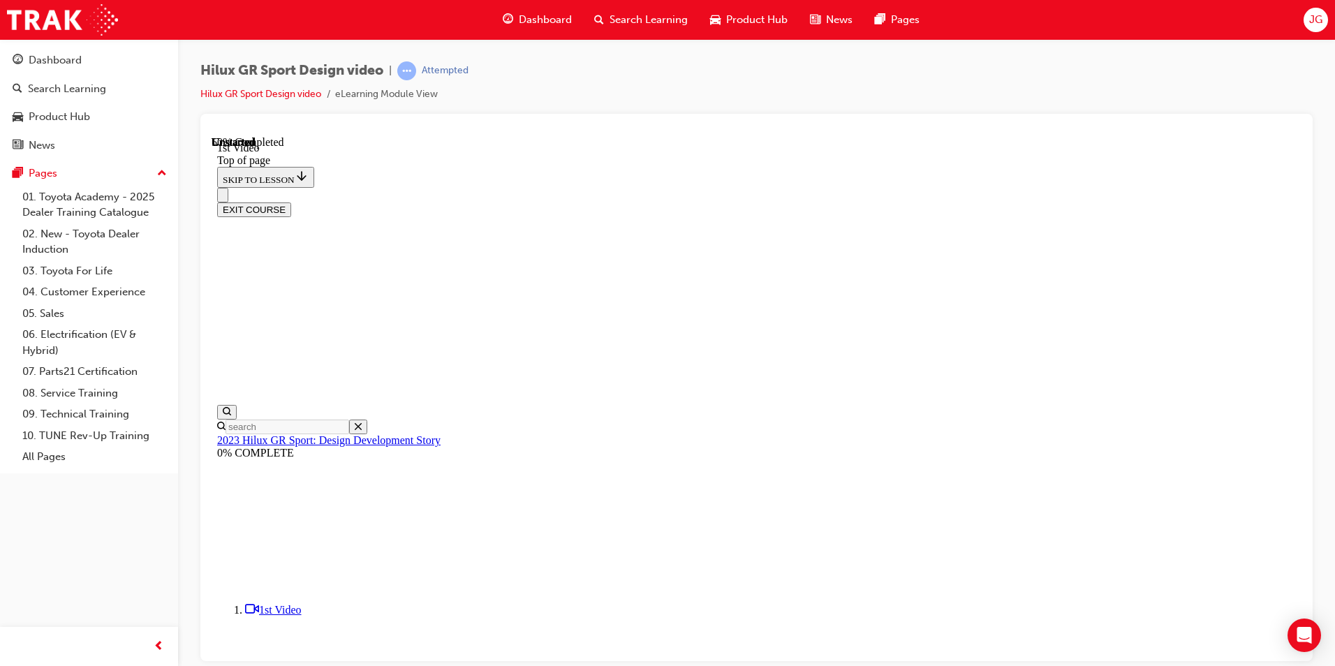
scroll to position [43, 0]
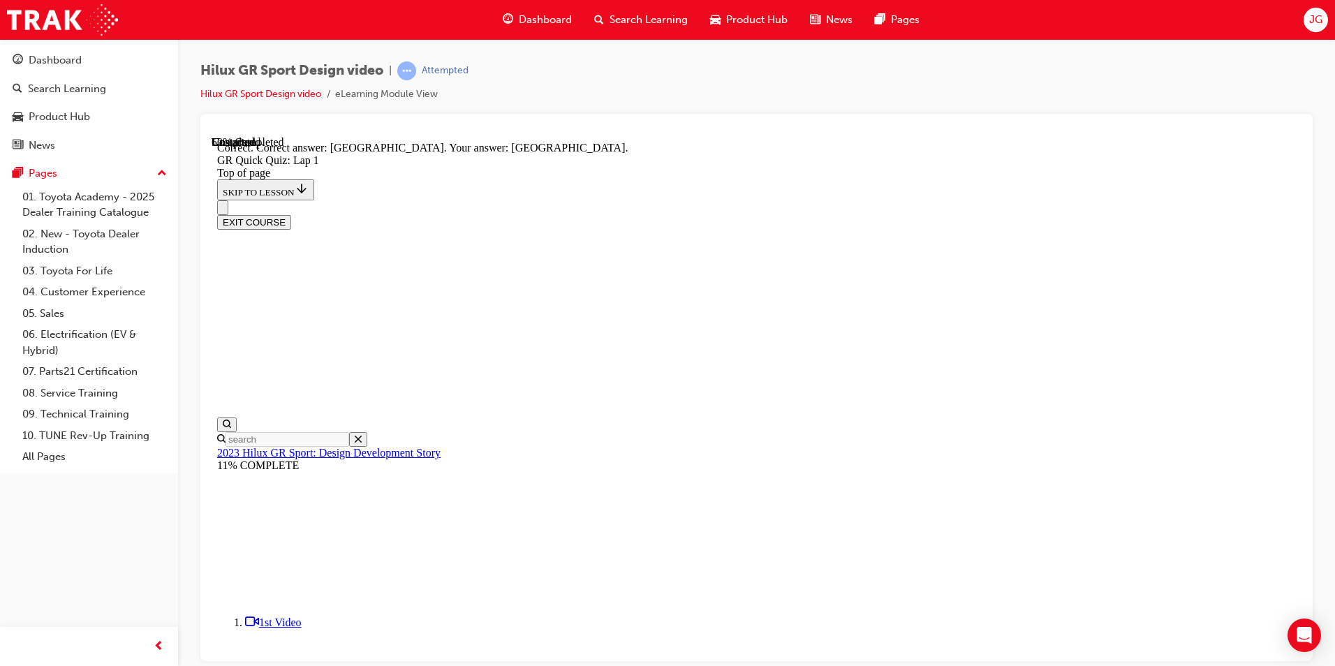
scroll to position [225, 0]
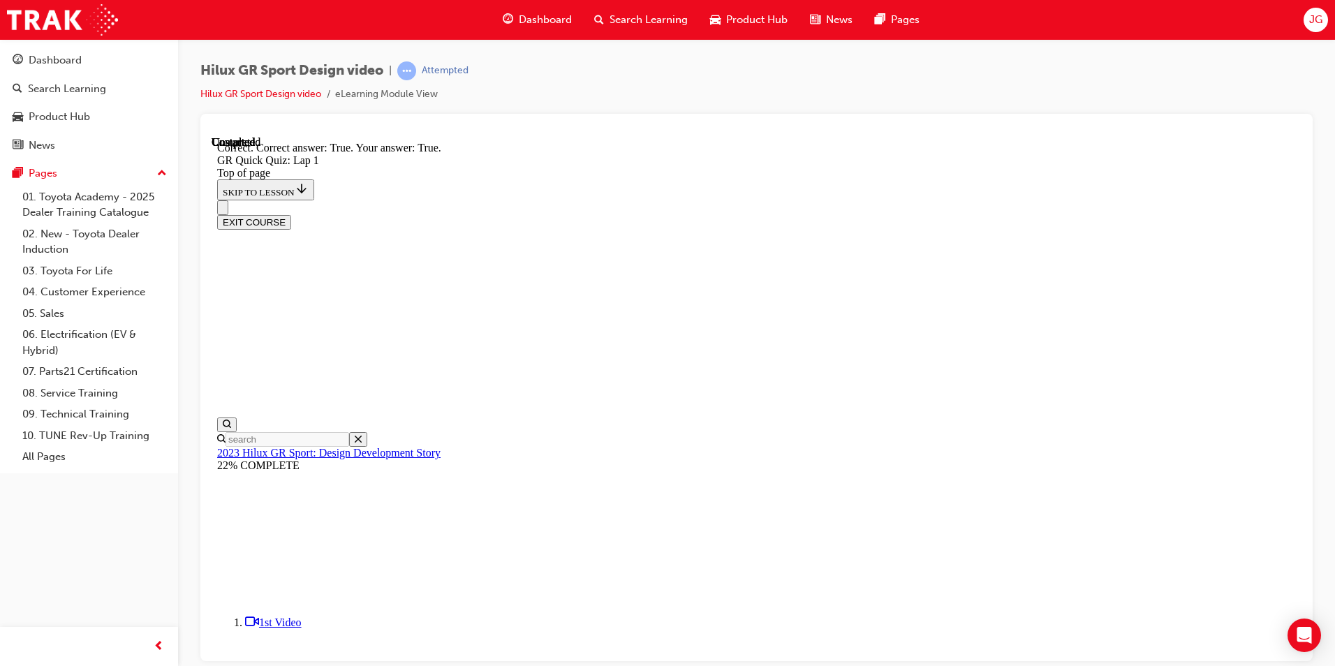
scroll to position [170, 0]
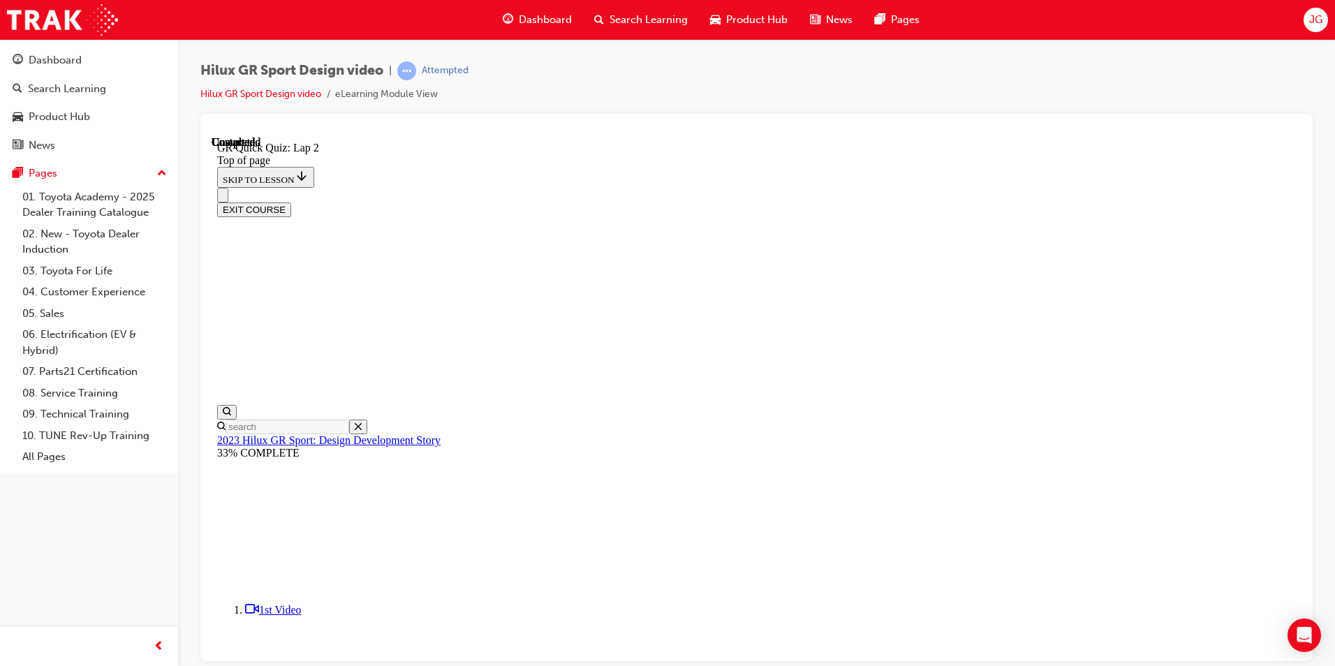
scroll to position [128, 0]
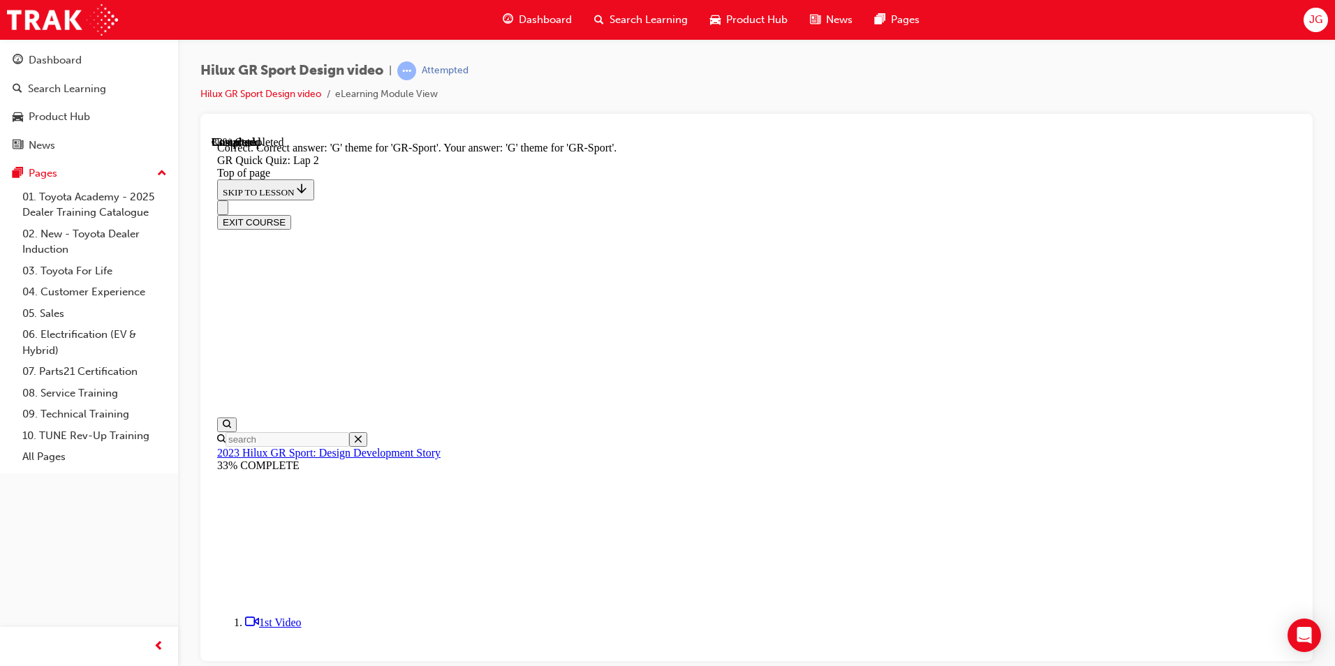
scroll to position [272, 0]
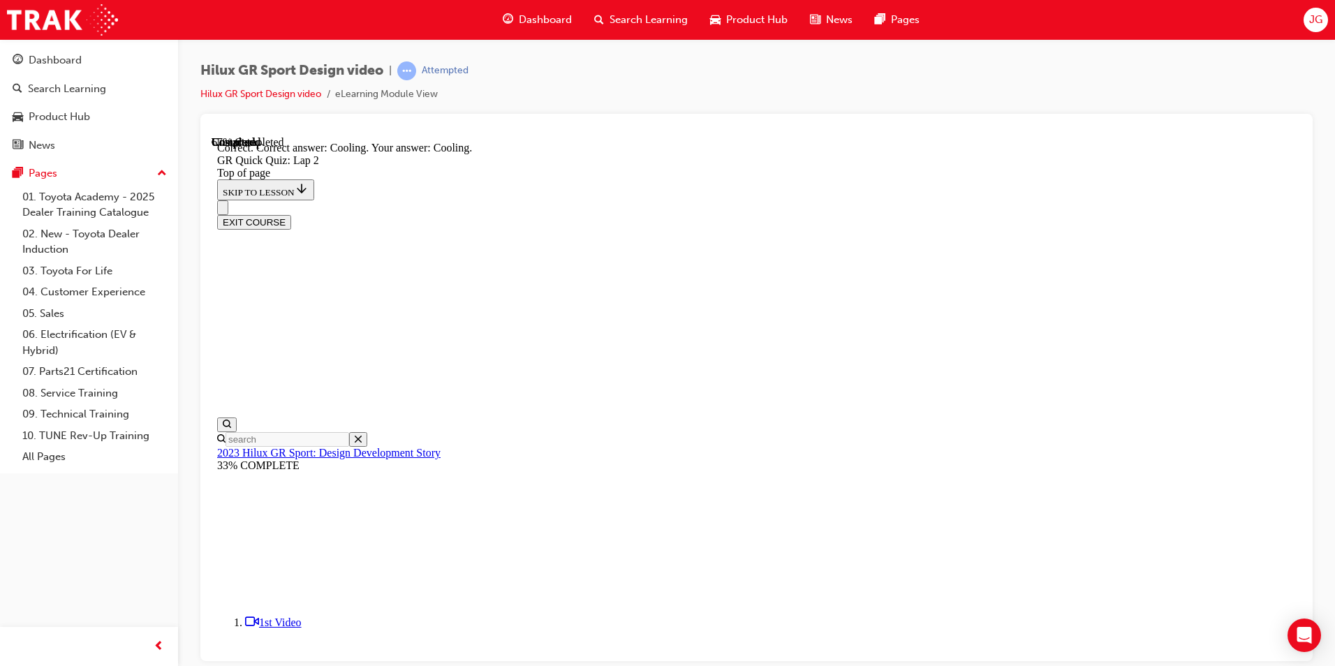
scroll to position [306, 0]
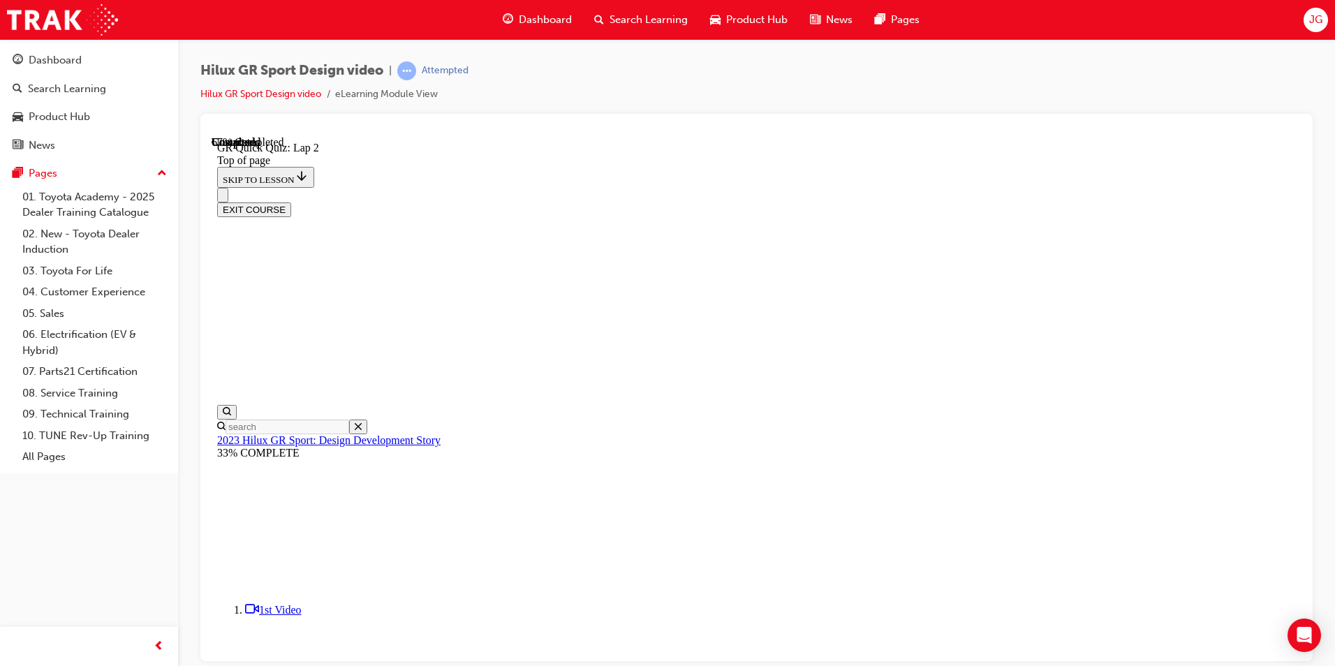
scroll to position [43, 0]
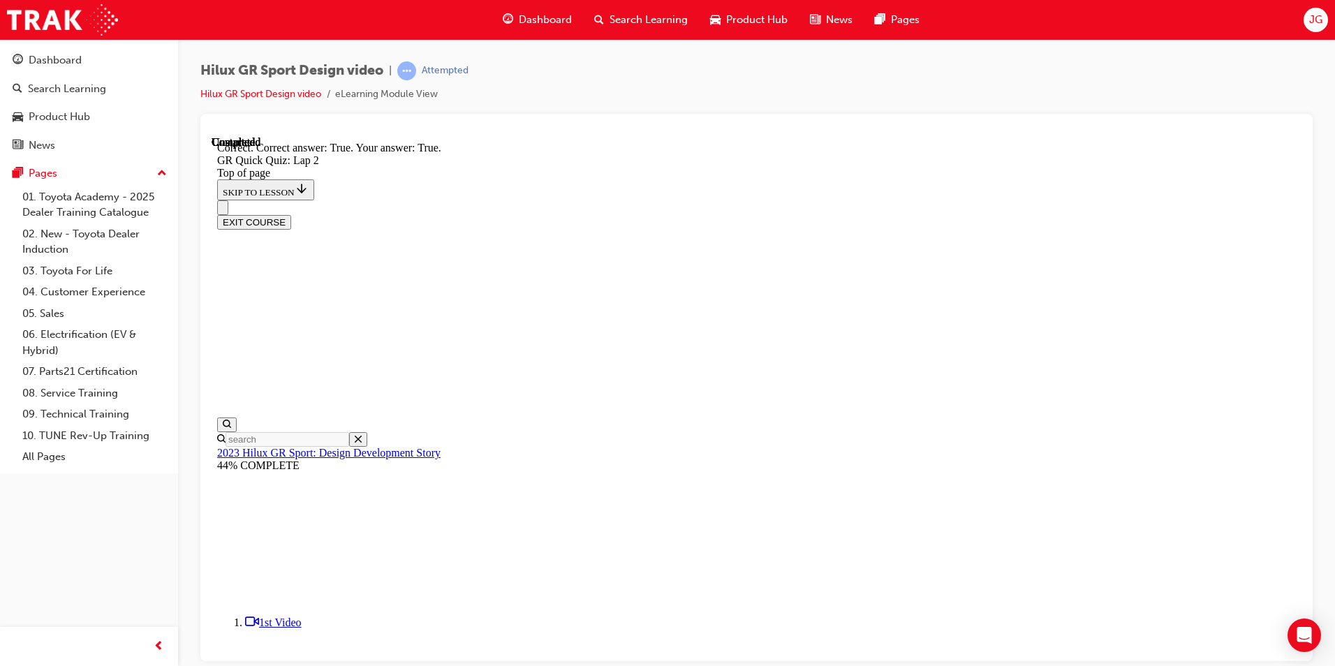
scroll to position [242, 0]
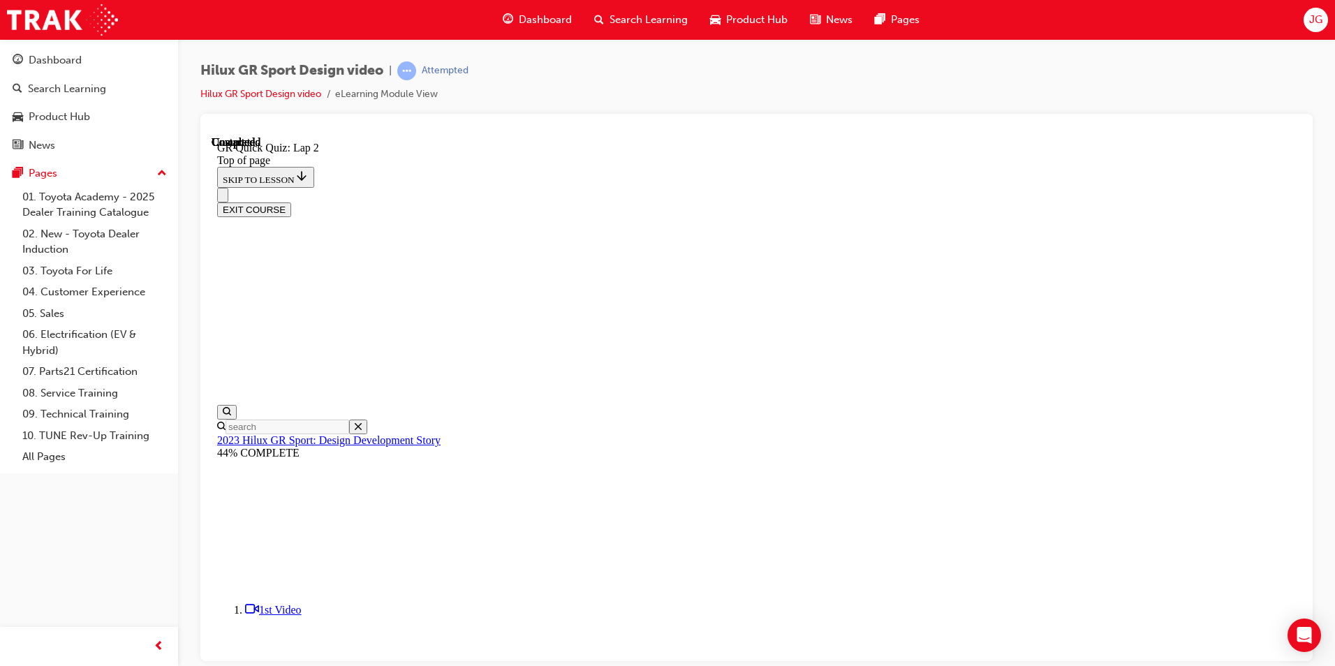
scroll to position [170, 0]
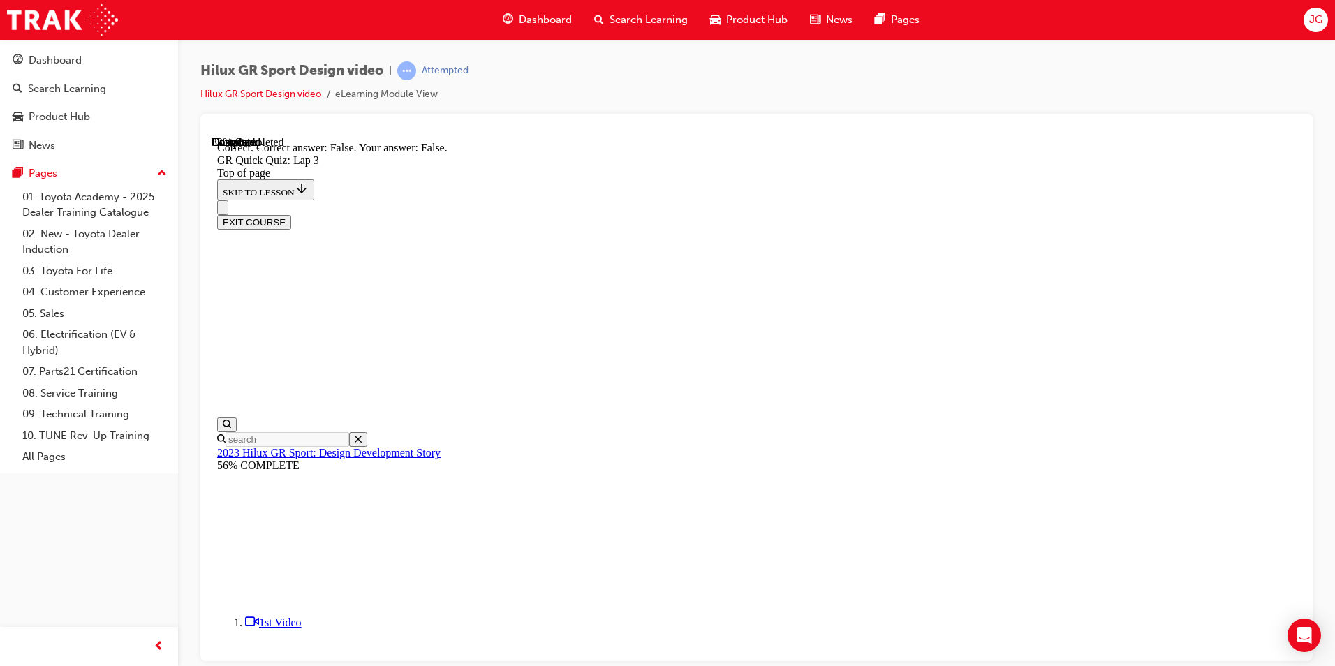
scroll to position [256, 0]
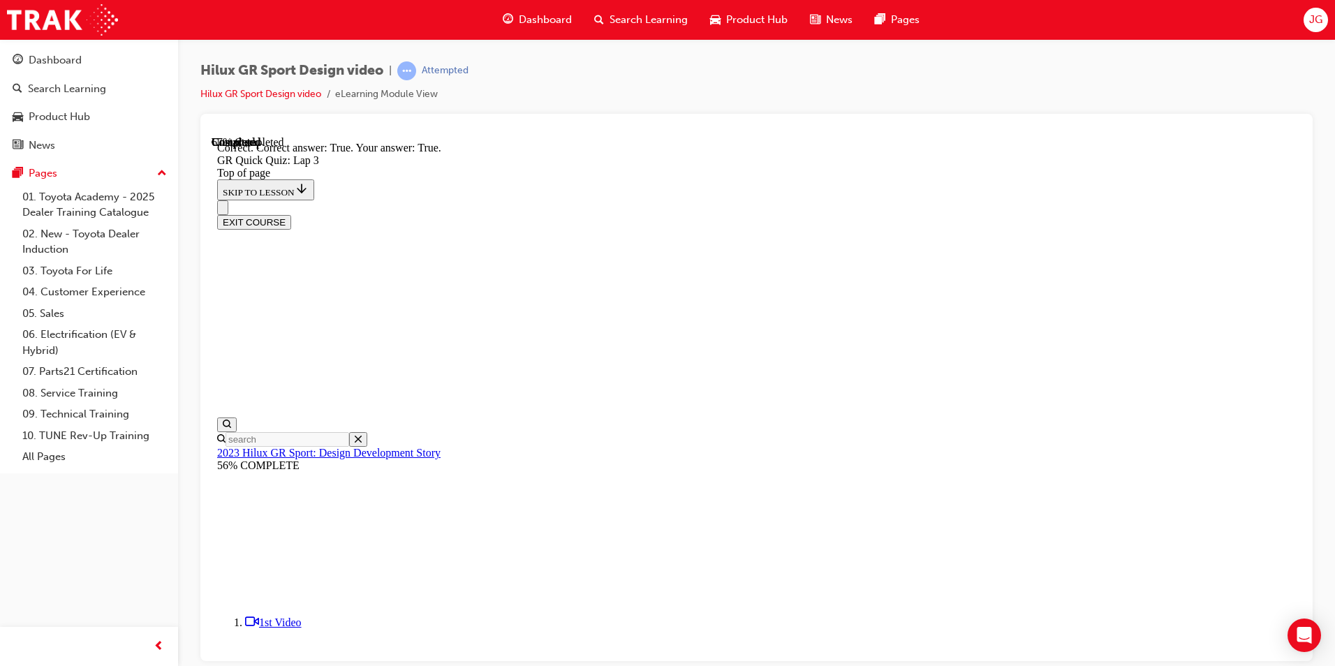
scroll to position [194, 0]
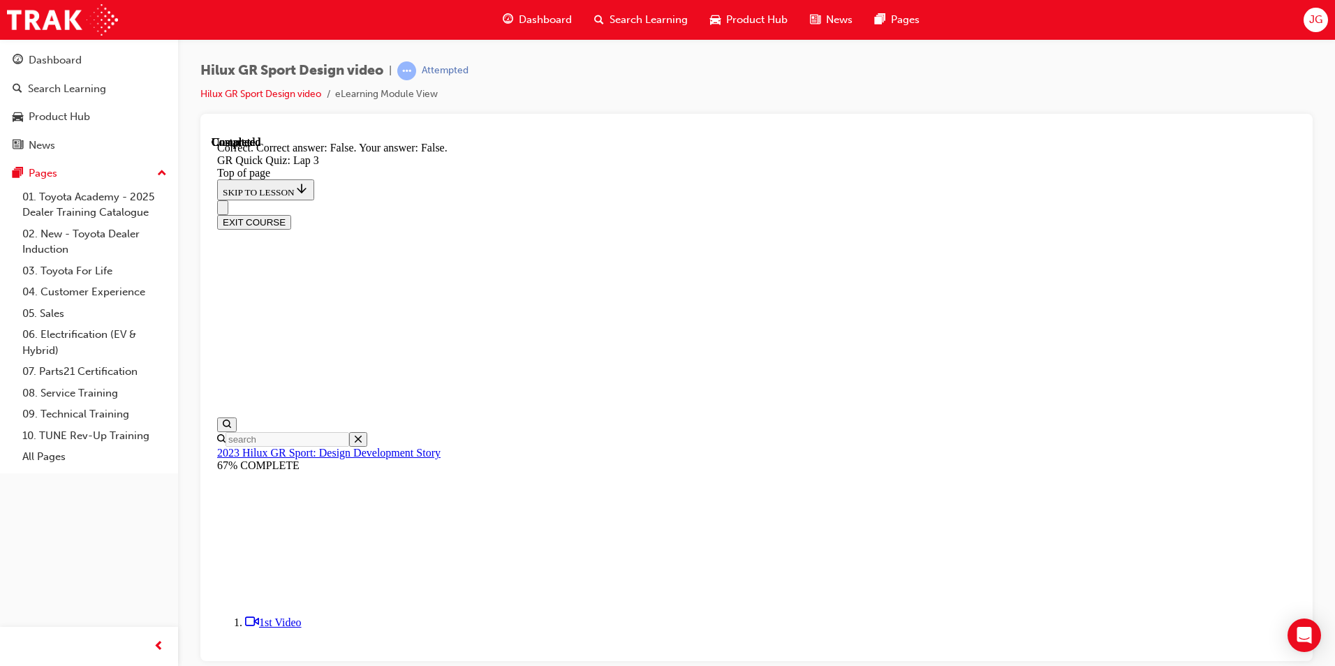
scroll to position [265, 0]
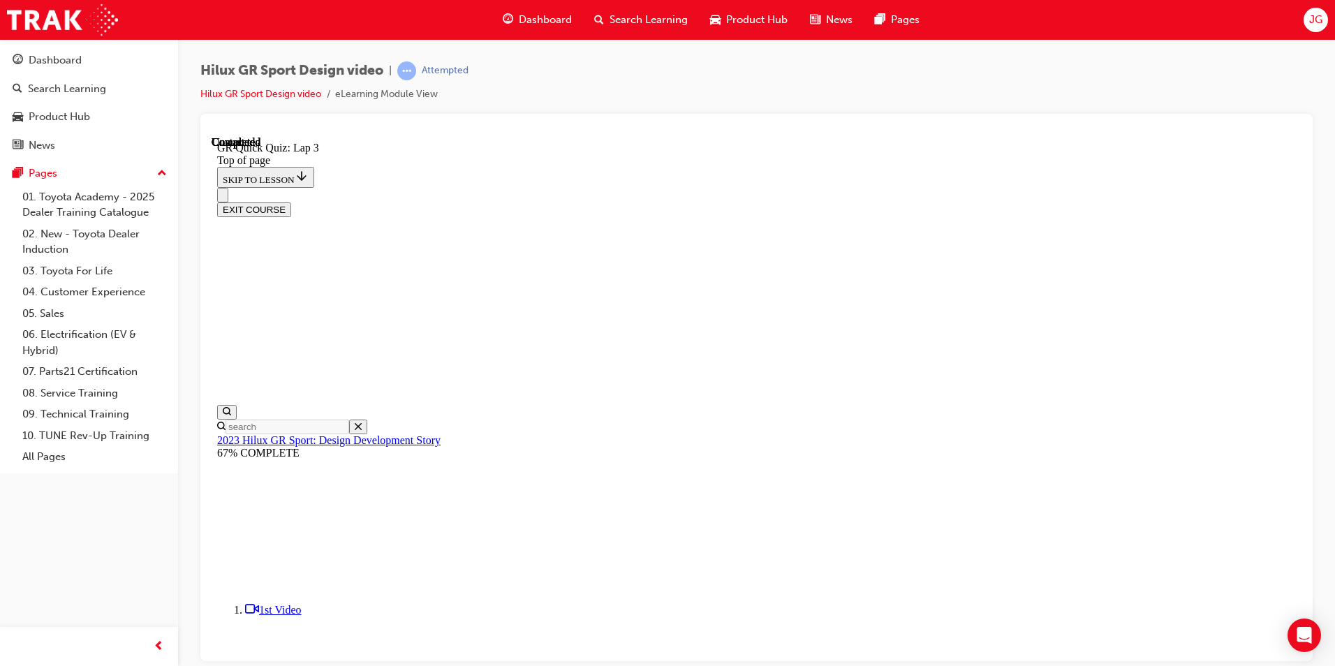
scroll to position [170, 0]
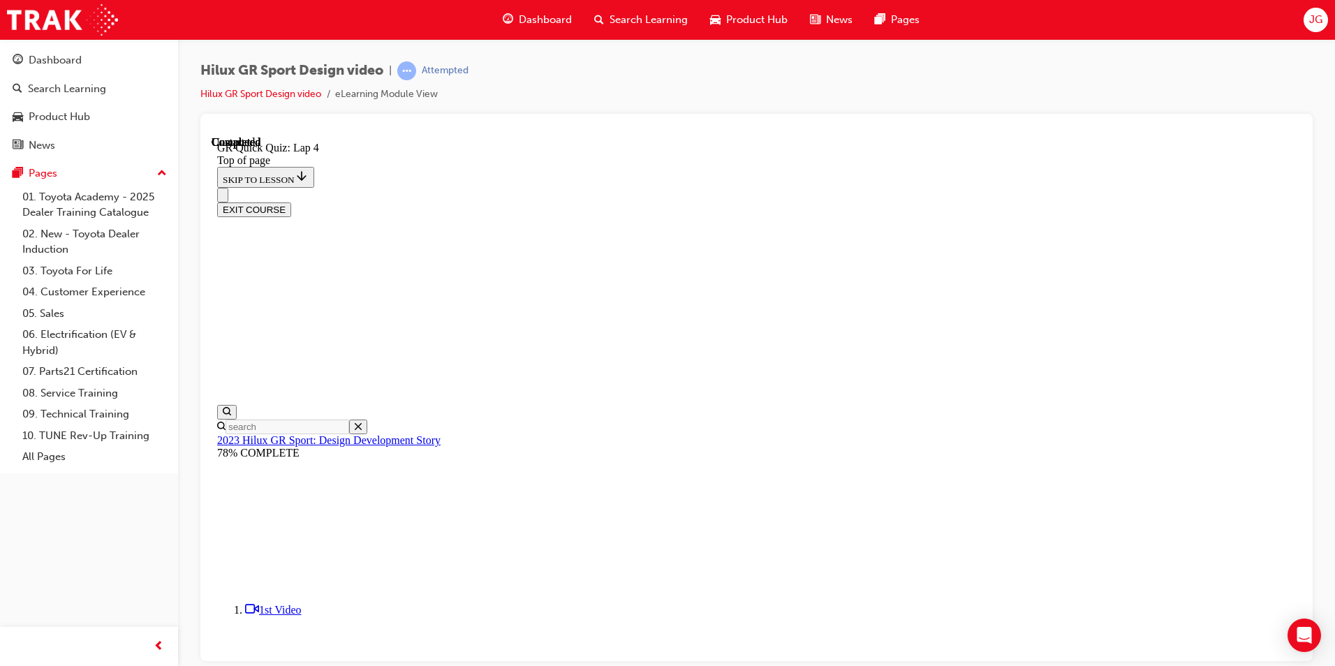
scroll to position [290, 0]
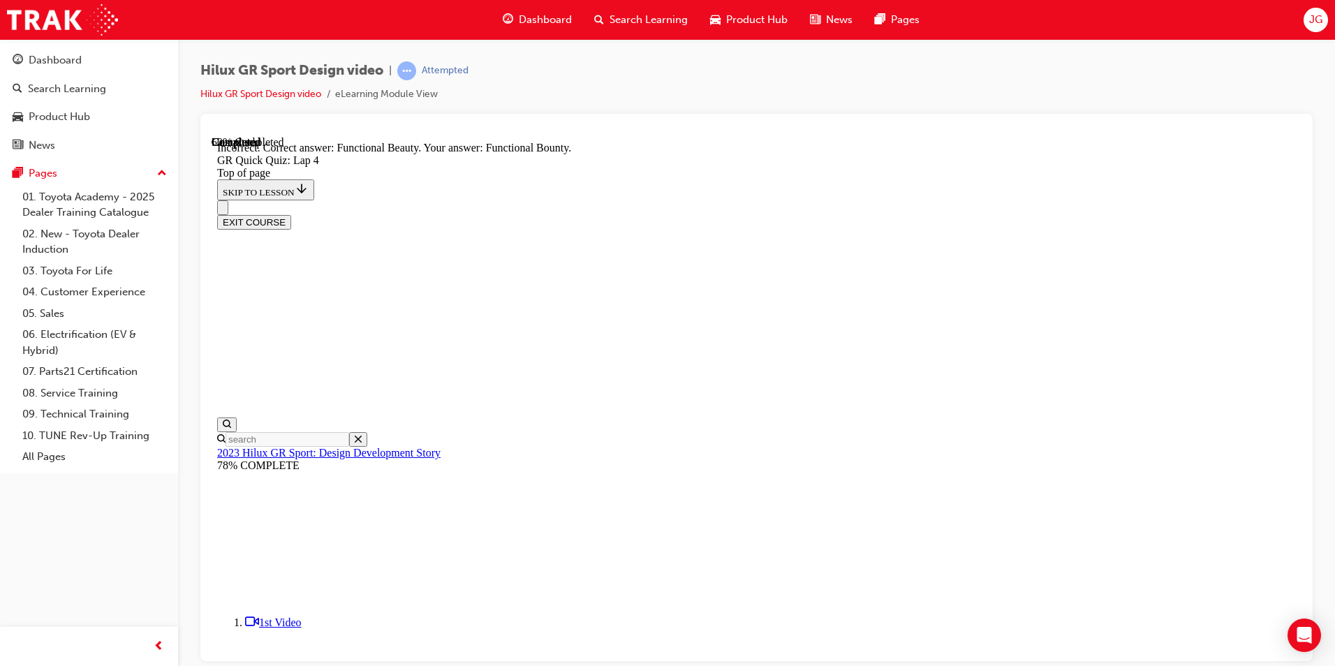
scroll to position [334, 0]
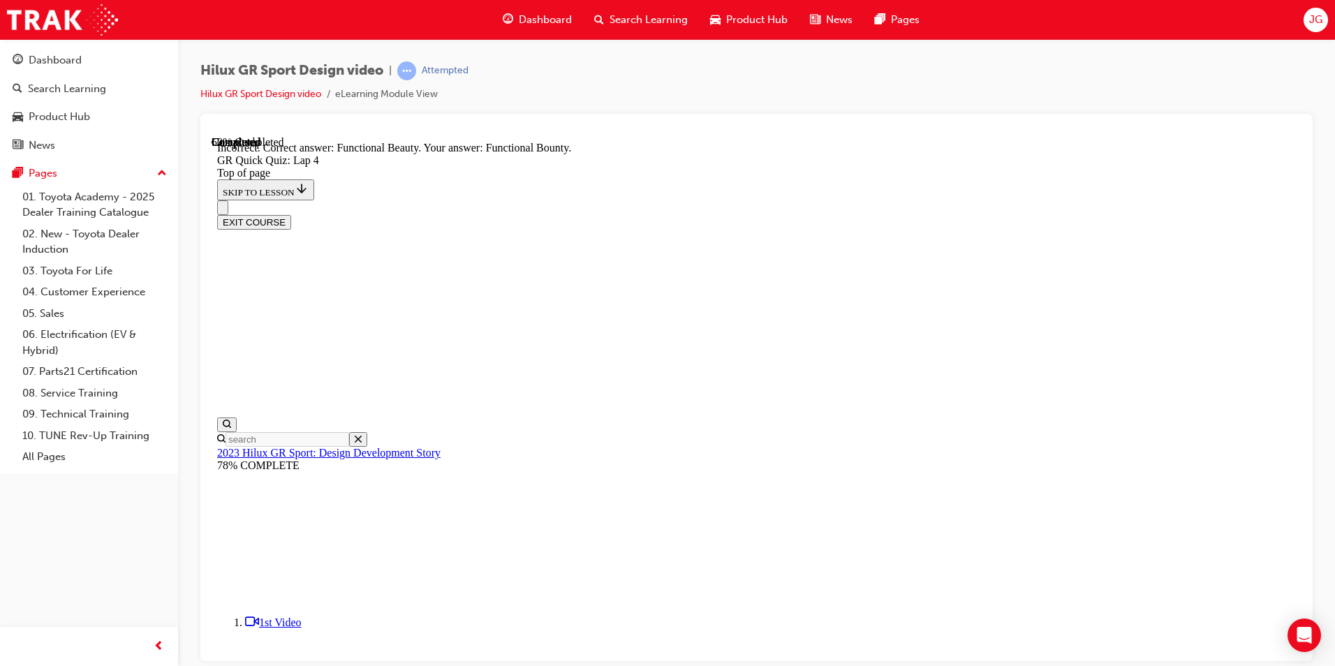
drag, startPoint x: 869, startPoint y: 597, endPoint x: 844, endPoint y: 598, distance: 25.2
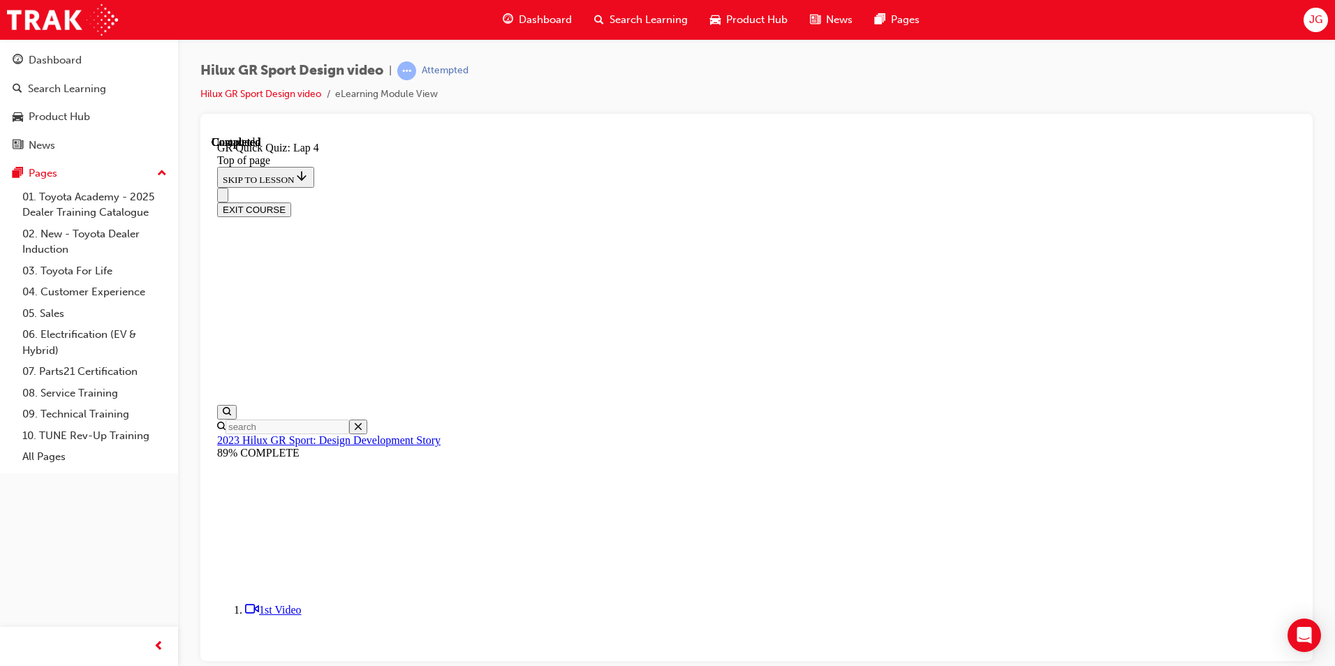
scroll to position [170, 0]
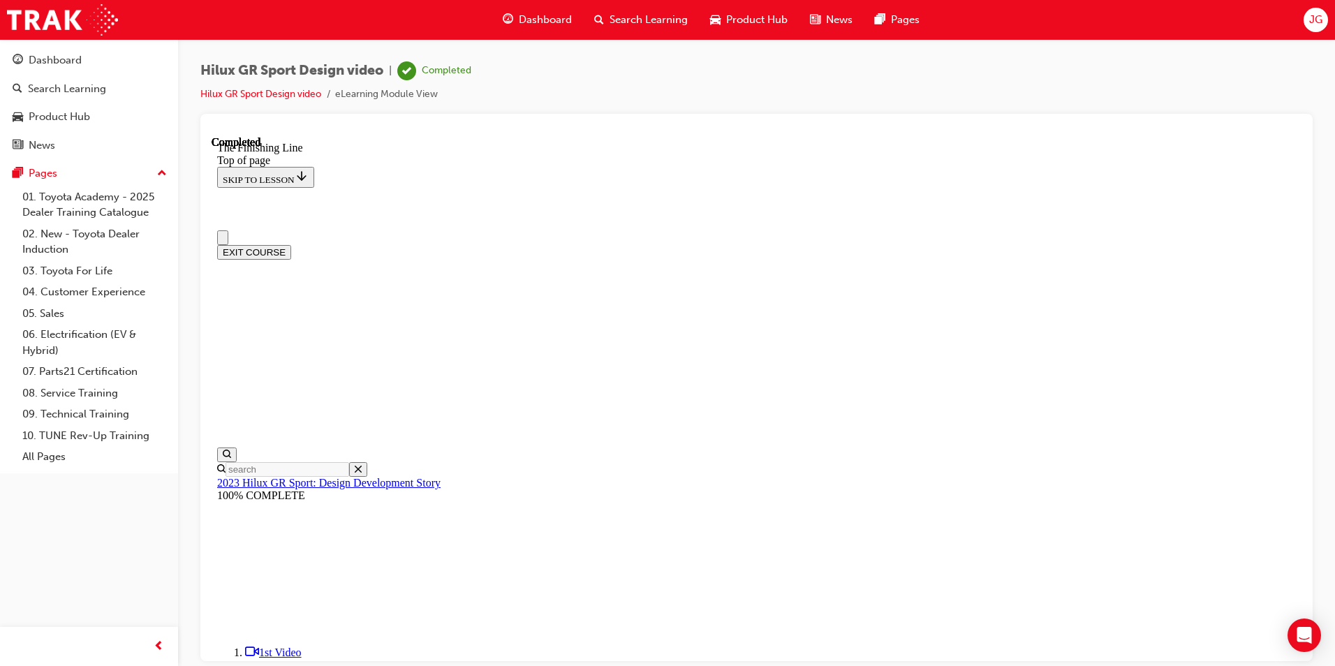
click at [291, 244] on button "EXIT COURSE" at bounding box center [254, 251] width 74 height 15
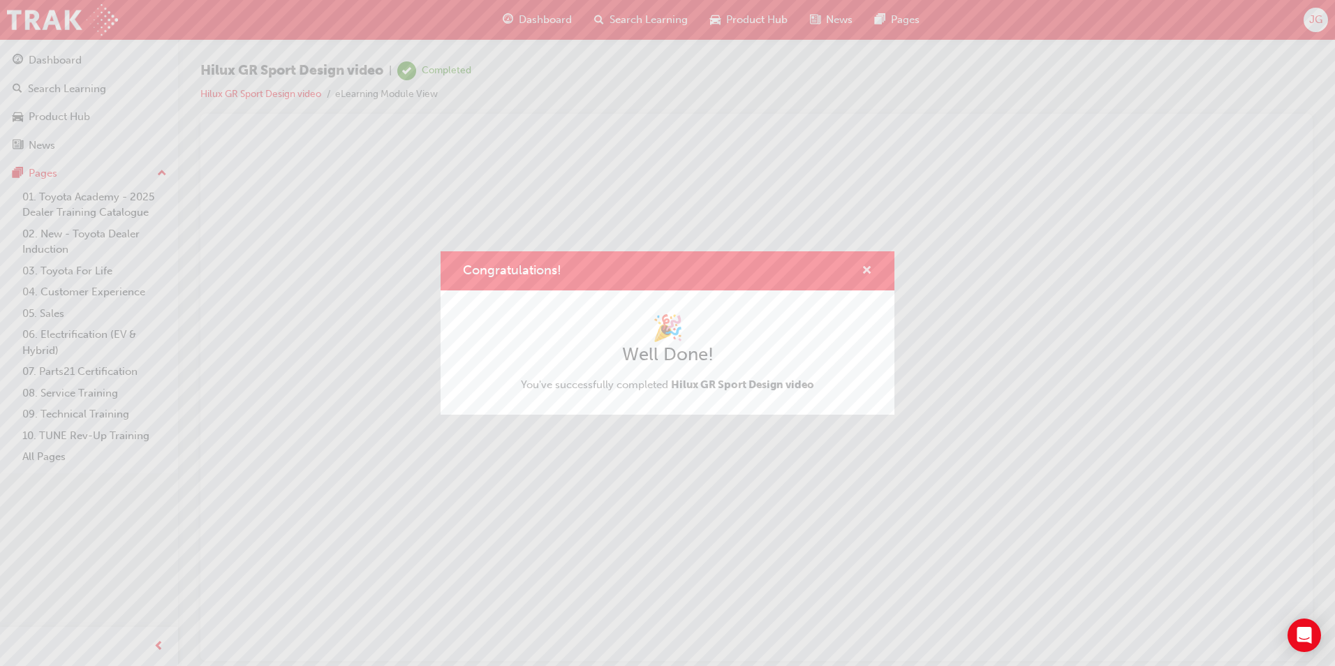
click at [866, 268] on span "cross-icon" at bounding box center [866, 271] width 10 height 13
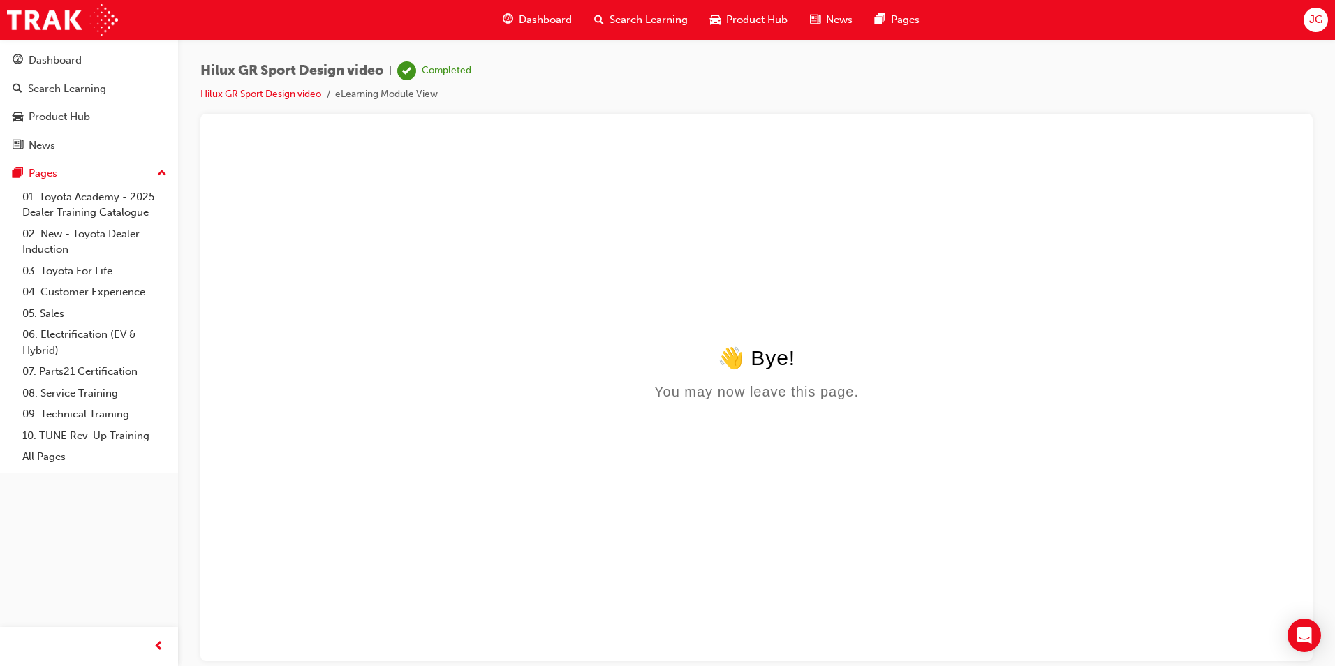
click at [716, 29] on div "Product Hub" at bounding box center [749, 20] width 100 height 29
